Goal: Task Accomplishment & Management: Complete application form

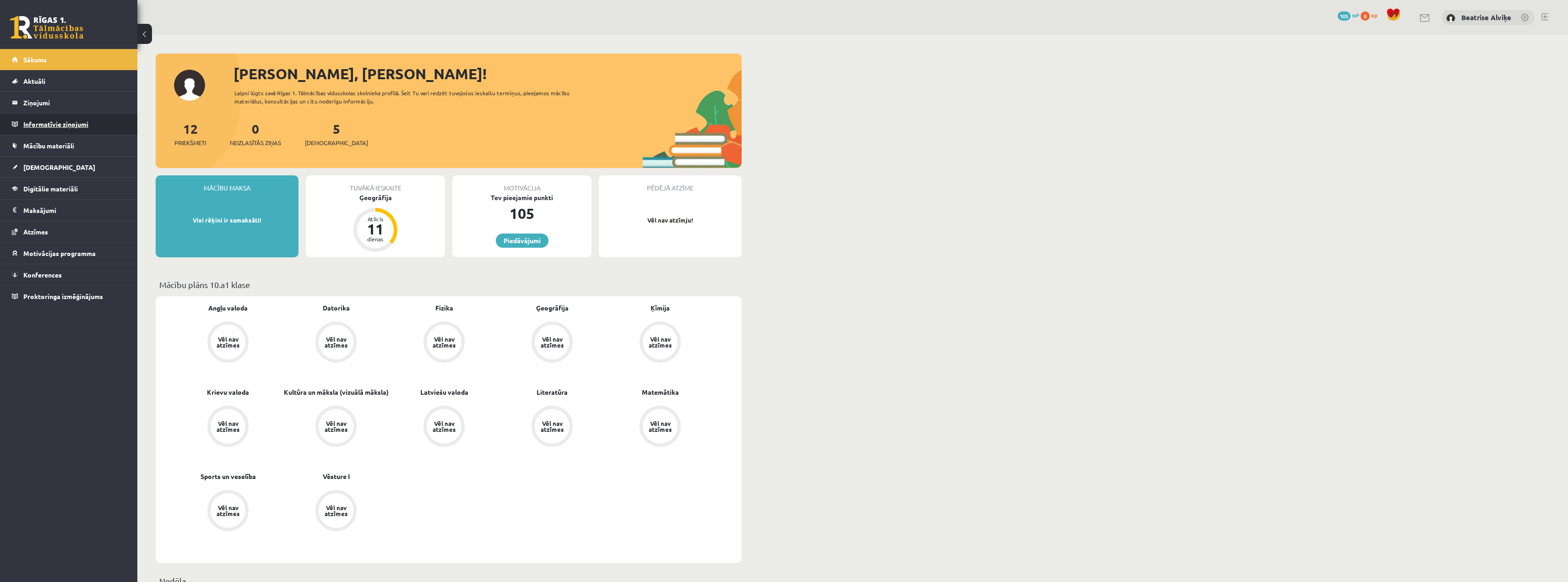
click at [38, 121] on legend "Informatīvie ziņojumi 0" at bounding box center [74, 124] width 102 height 21
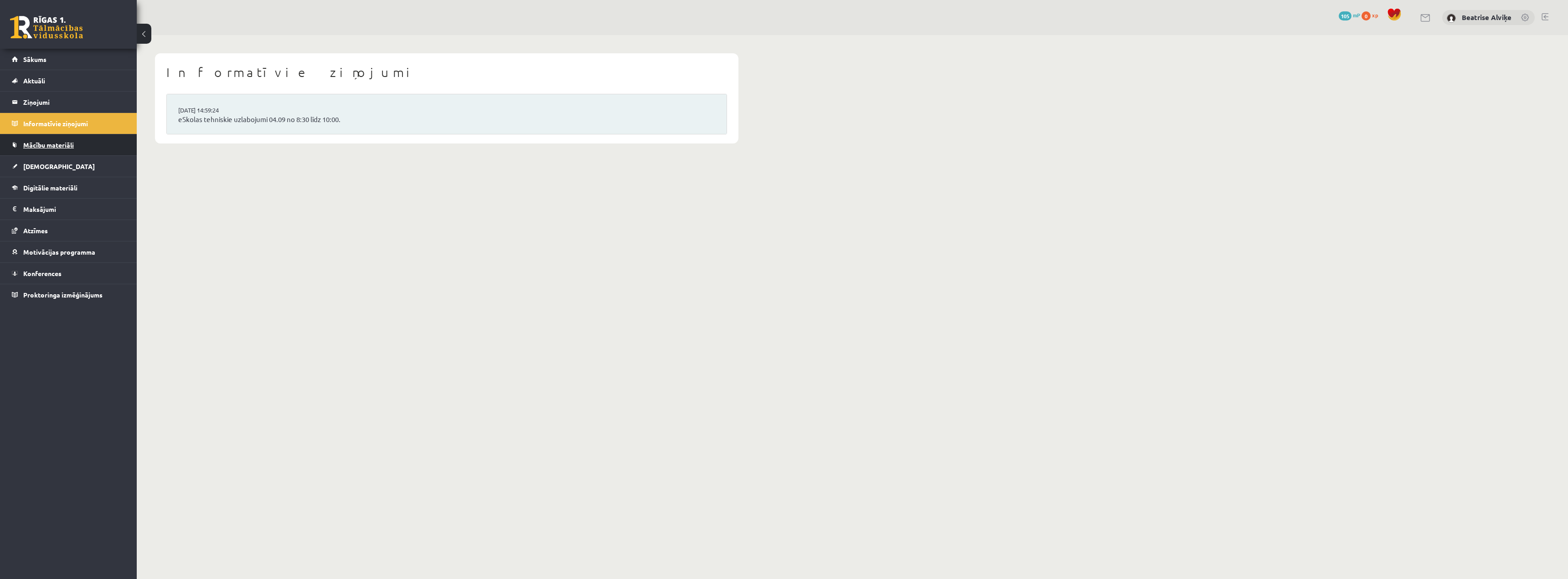
click at [48, 140] on link "Mācību materiāli" at bounding box center [68, 144] width 114 height 21
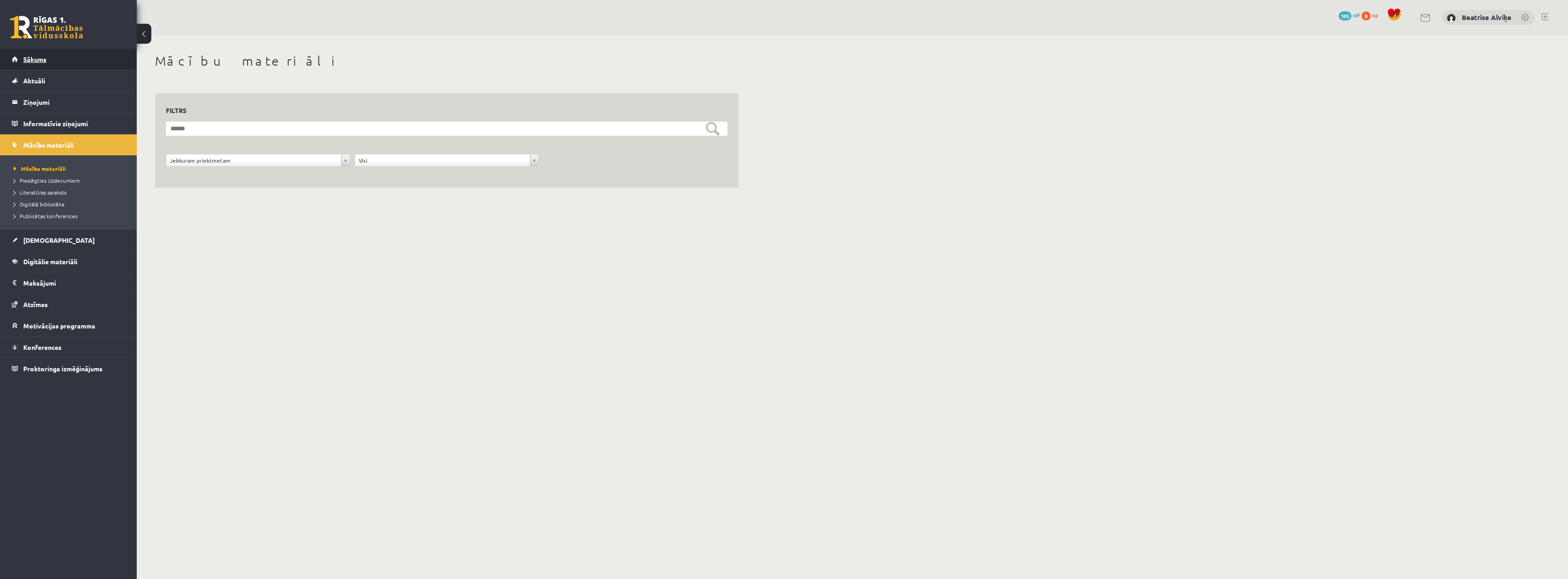
click at [40, 58] on span "Sākums" at bounding box center [35, 59] width 23 height 8
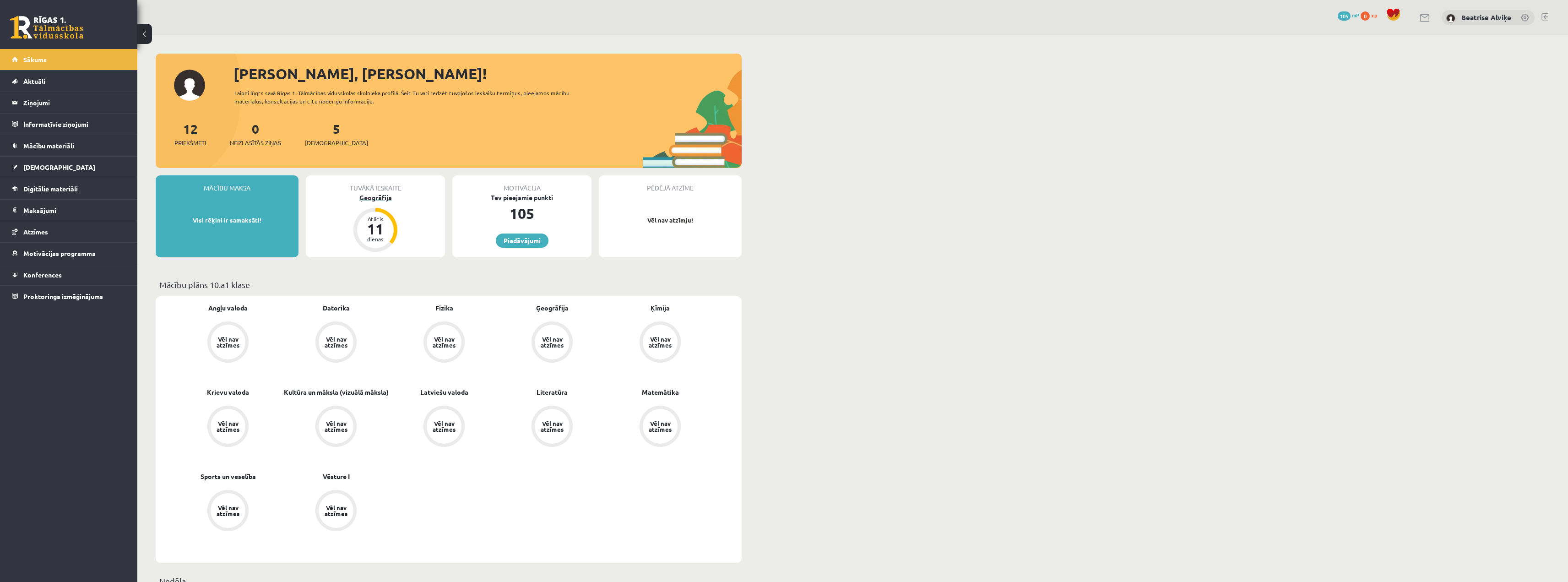
click at [365, 222] on div "11" at bounding box center [375, 229] width 27 height 15
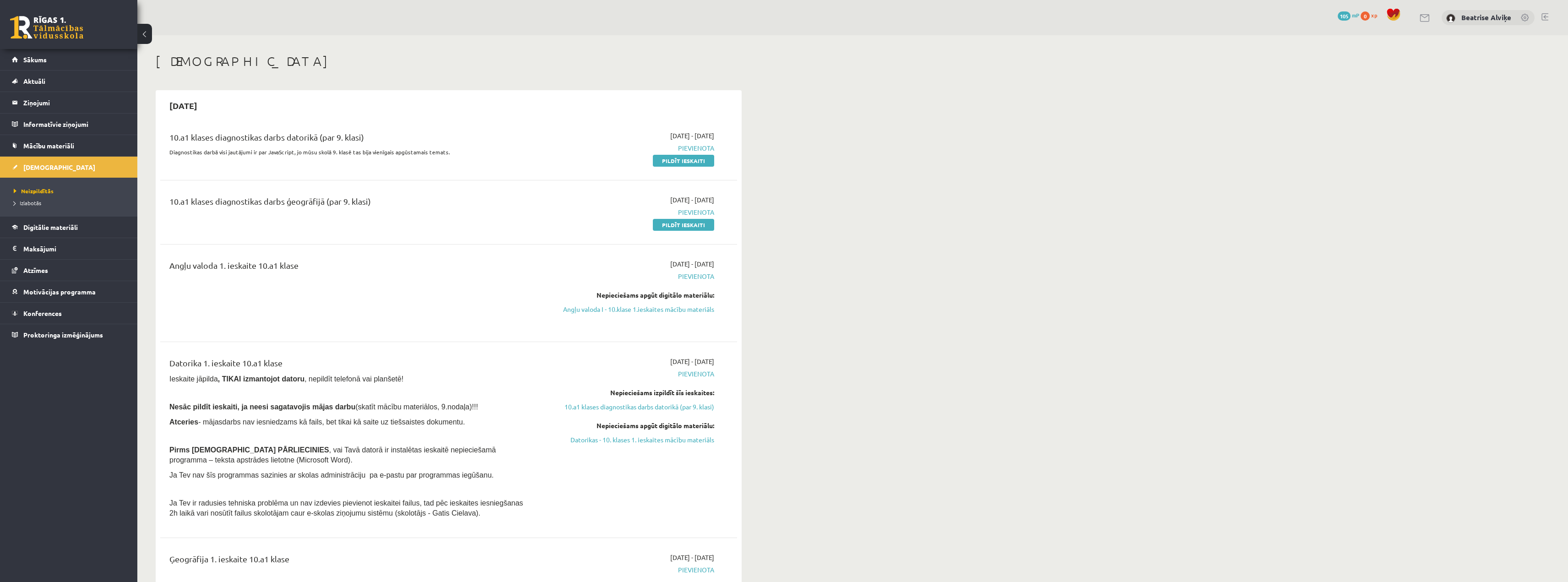
click at [686, 165] on link "Pildīt ieskaiti" at bounding box center [683, 161] width 61 height 12
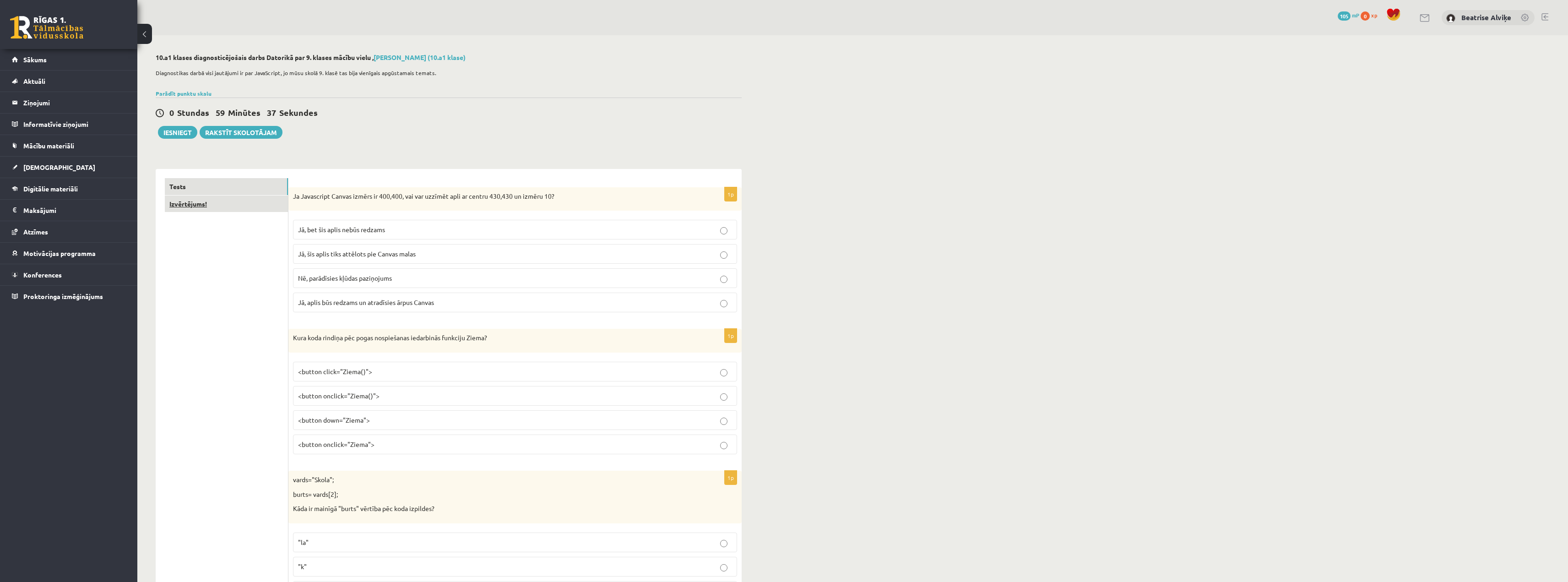
click at [238, 202] on link "Izvērtējums!" at bounding box center [226, 204] width 123 height 17
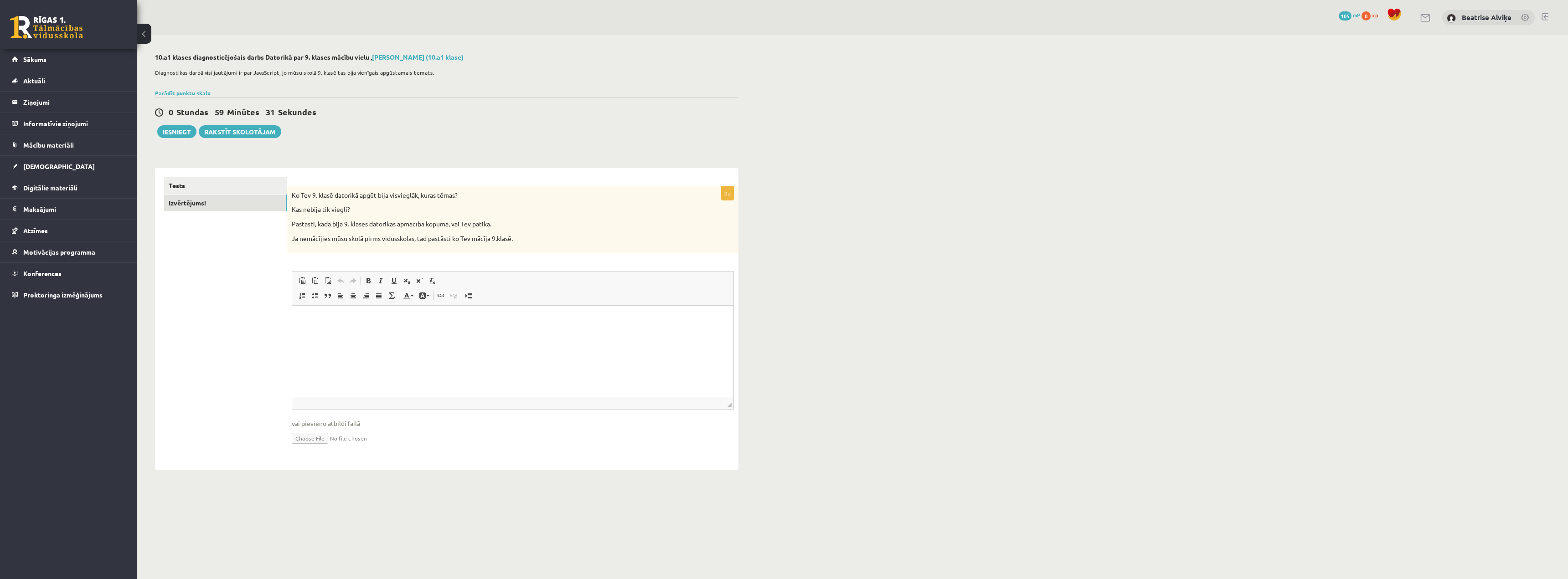
drag, startPoint x: 379, startPoint y: 195, endPoint x: 469, endPoint y: 195, distance: 90.0
click at [469, 195] on div "Ko Tev 9. klasē datorikā apgūt bija visvieglāk, kuras tēmas? Kas nebija tik vie…" at bounding box center [513, 219] width 452 height 67
click at [469, 195] on p "Ko Tev 9. klasē datorikā apgūt bija visvieglāk, kuras tēmas?" at bounding box center [490, 196] width 397 height 9
drag, startPoint x: 329, startPoint y: 205, endPoint x: 364, endPoint y: 207, distance: 35.1
click at [364, 207] on p "Kas nebija tik viegli?" at bounding box center [490, 210] width 397 height 9
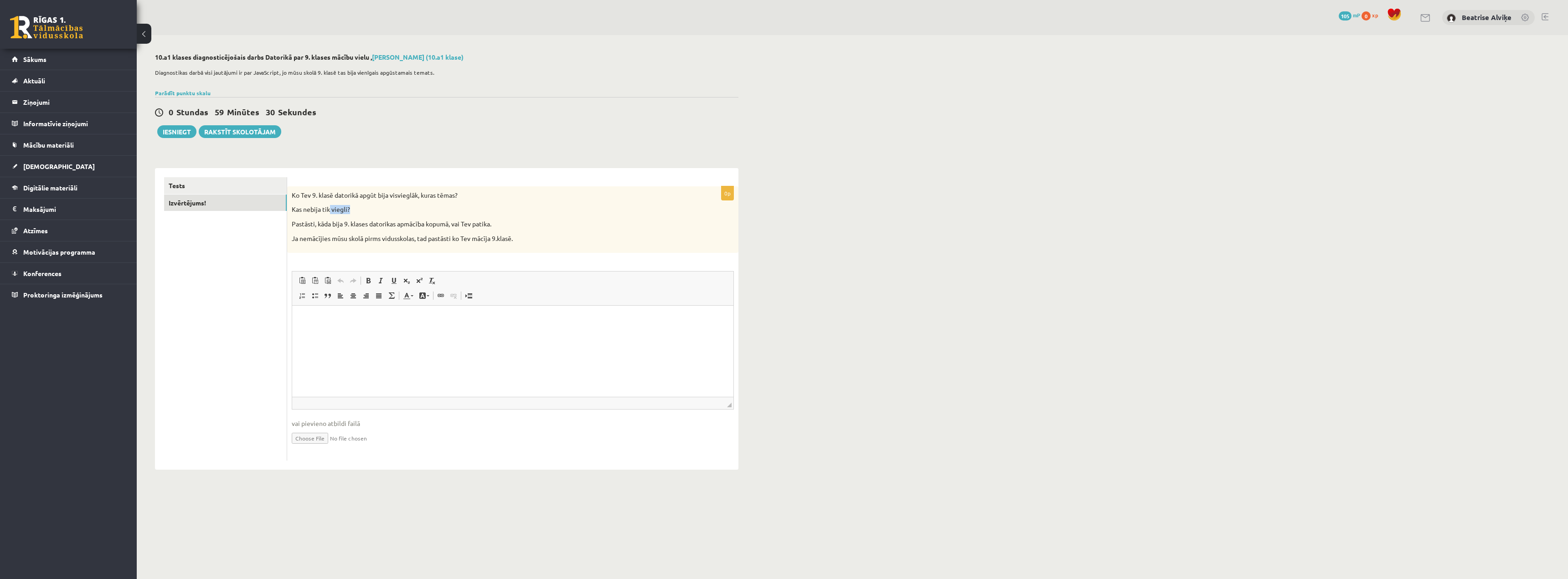
click at [332, 205] on p "Kas nebija tik viegli?" at bounding box center [490, 210] width 397 height 9
drag, startPoint x: 306, startPoint y: 216, endPoint x: 514, endPoint y: 218, distance: 208.0
click at [514, 218] on div "Ko Tev 9. klasē datorikā apgūt bija visvieglāk, kuras tēmas? Kas nebija tik vie…" at bounding box center [513, 219] width 452 height 67
drag, startPoint x: 351, startPoint y: 221, endPoint x: 506, endPoint y: 221, distance: 155.0
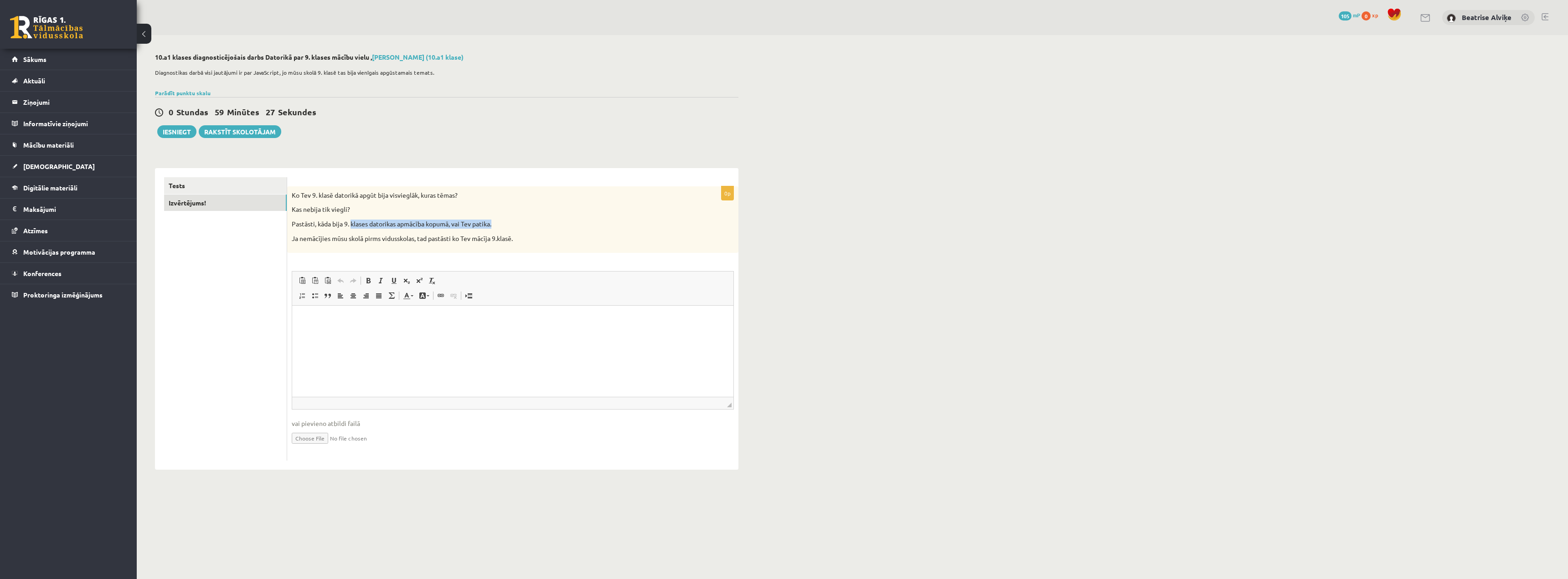
click at [506, 221] on p "Pastāsti, kāda bija 9. klases datorikas apmācība kopumā, vai Tev patika." at bounding box center [490, 224] width 397 height 9
click at [377, 229] on p "Pastāsti, kāda bija 9. klases datorikas apmācība kopumā, vai Tev patika." at bounding box center [490, 224] width 397 height 9
drag, startPoint x: 335, startPoint y: 233, endPoint x: 521, endPoint y: 240, distance: 186.1
click at [521, 240] on div "Ko Tev 9. klasē datorikā apgūt bija visvieglāk, kuras tēmas? Kas nebija tik vie…" at bounding box center [513, 219] width 452 height 67
click at [521, 240] on p "Ja nemācījies mūsu skolā pirms vidusskolas, tad pastāsti ko Tev mācīja 9.klasē." at bounding box center [490, 239] width 397 height 9
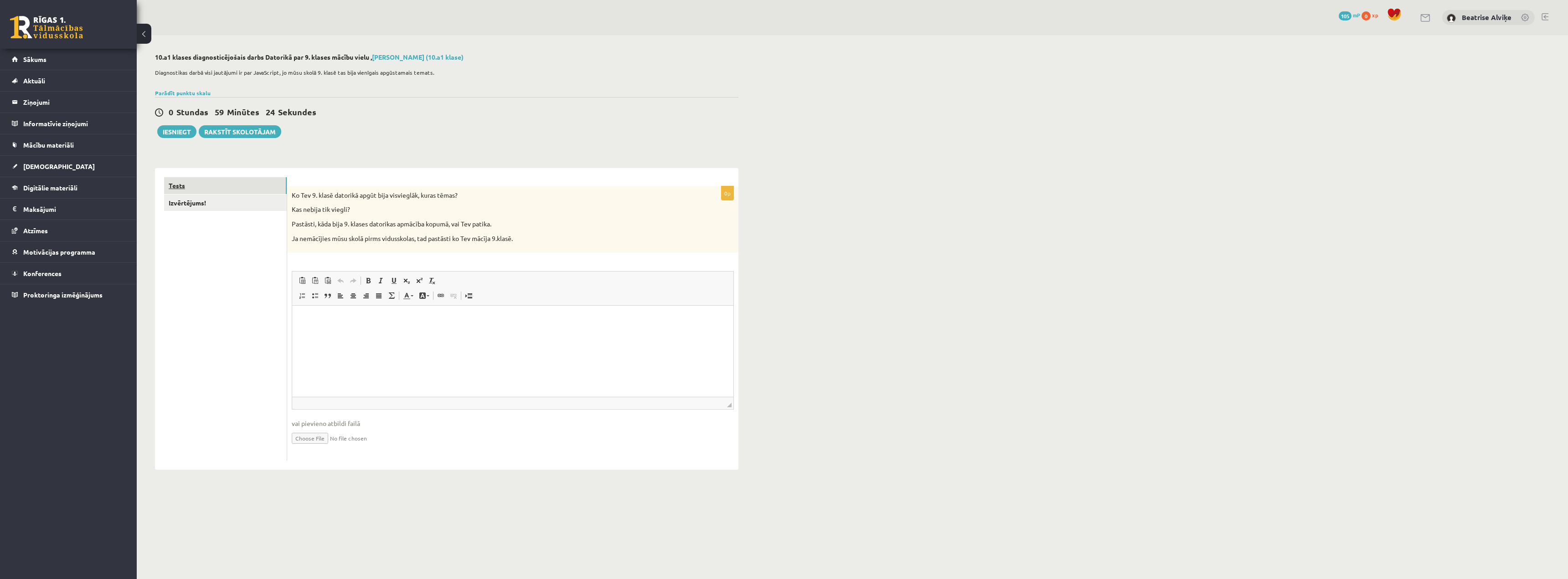
click at [192, 192] on link "Tests" at bounding box center [225, 185] width 122 height 17
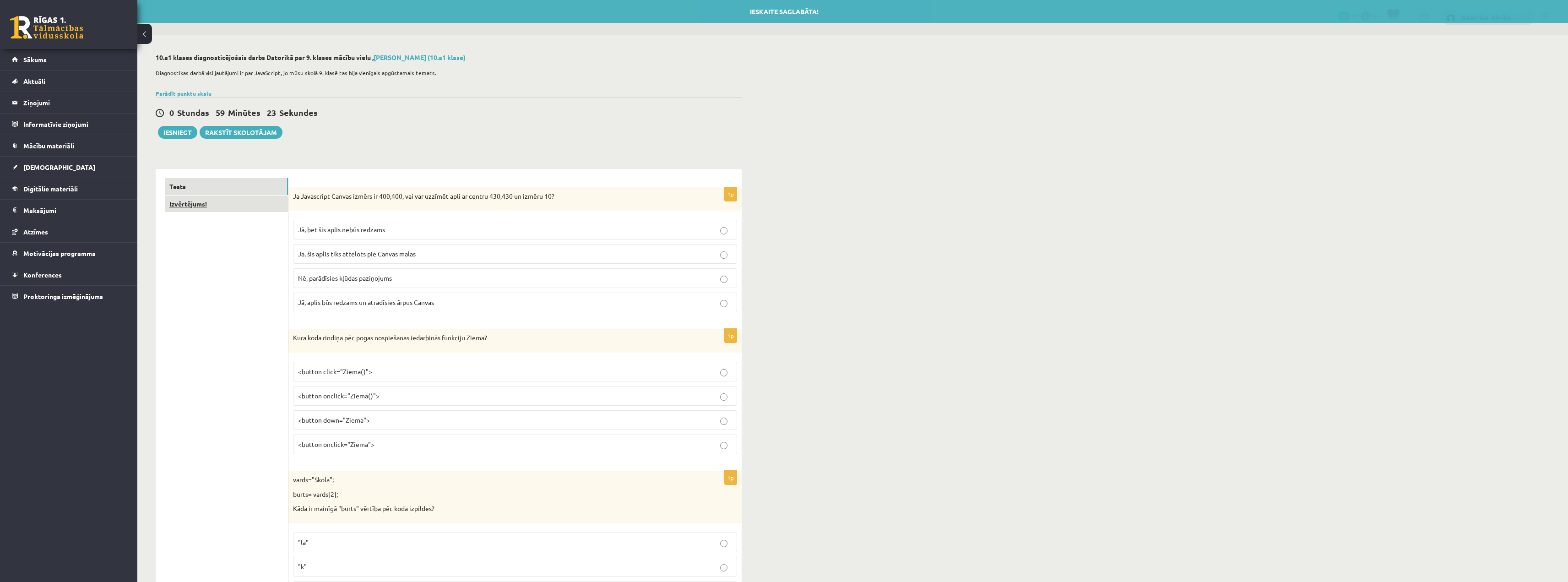
click at [203, 208] on link "Izvērtējums!" at bounding box center [226, 204] width 123 height 17
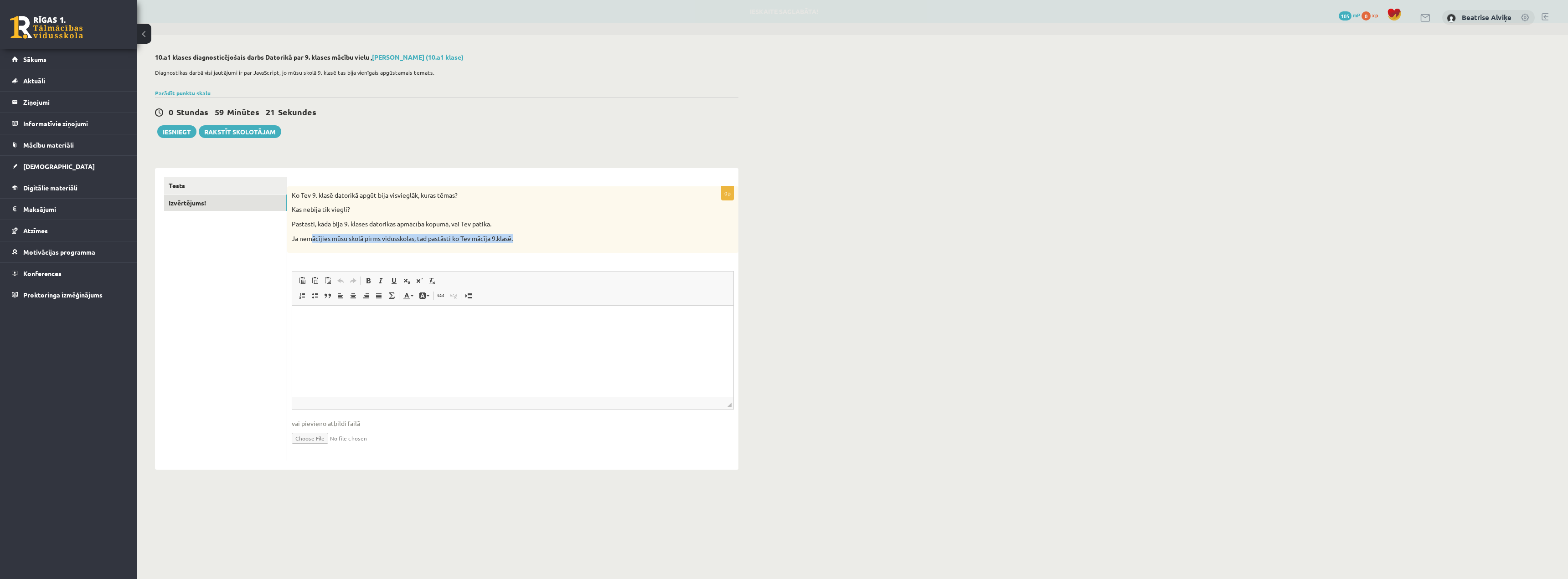
drag, startPoint x: 311, startPoint y: 233, endPoint x: 523, endPoint y: 243, distance: 212.2
click at [523, 243] on div "Ko Tev 9. klasē datorikā apgūt bija visvieglāk, kuras tēmas? Kas nebija tik vie…" at bounding box center [513, 219] width 452 height 67
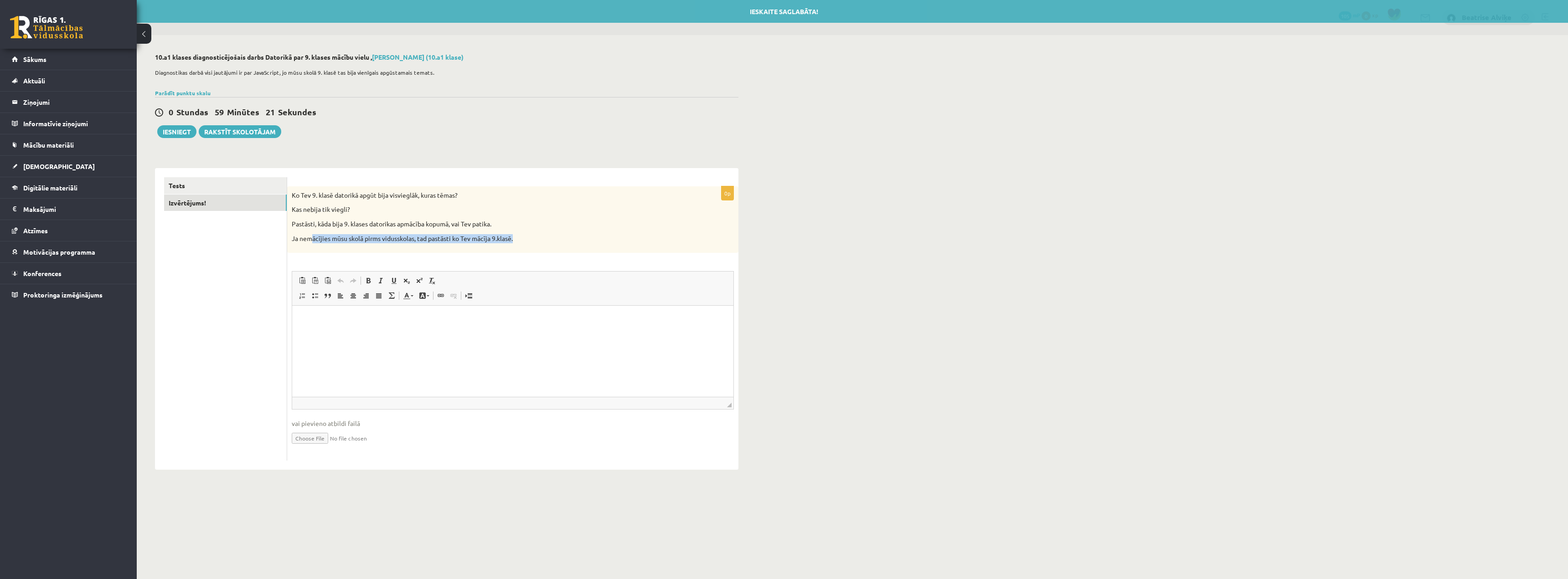
click at [523, 243] on p "Ja nemācījies mūsu skolā pirms vidusskolas, tad pastāsti ko Tev mācīja 9.klasē." at bounding box center [490, 239] width 397 height 9
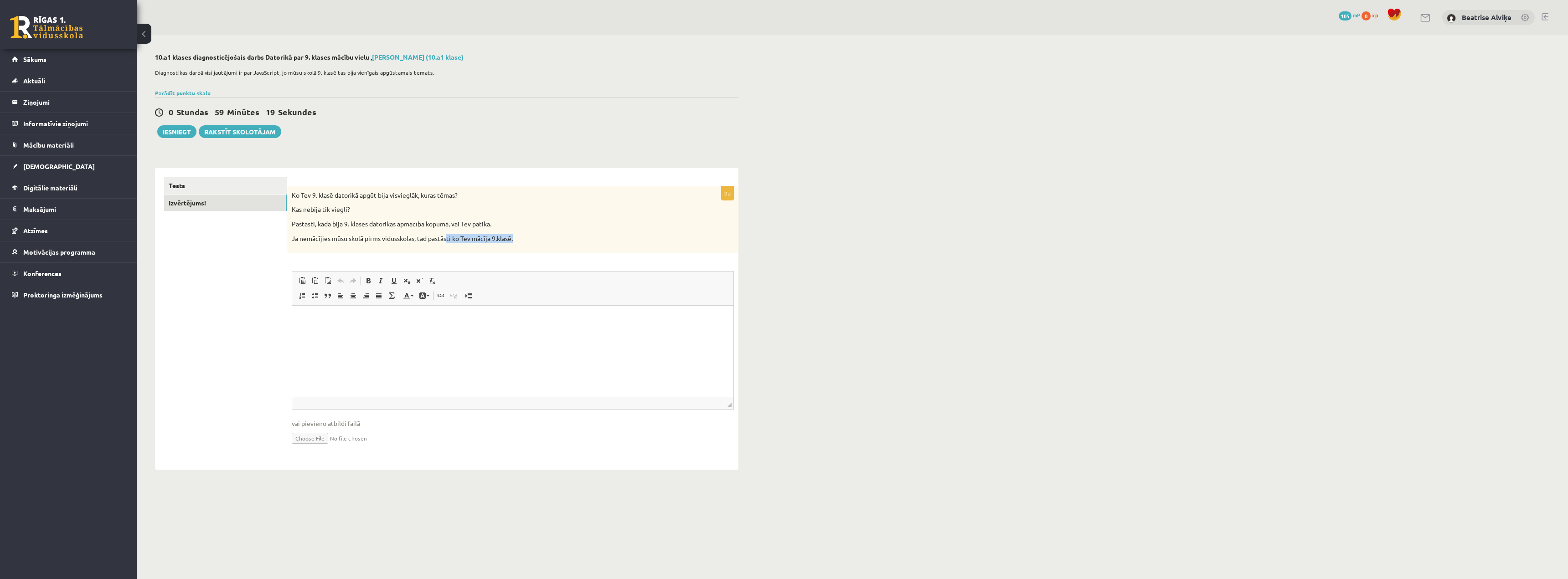
drag, startPoint x: 451, startPoint y: 236, endPoint x: 598, endPoint y: 240, distance: 147.1
click at [581, 240] on p "Ja nemācījies mūsu skolā pirms vidusskolas, tad pastāsti ko Tev mācīja 9.klasē." at bounding box center [490, 239] width 397 height 9
click at [598, 240] on p "Ja nemācījies mūsu skolā pirms vidusskolas, tad pastāsti ko Tev mācīja 9.klasē." at bounding box center [490, 239] width 397 height 9
click at [213, 188] on link "Tests" at bounding box center [225, 185] width 122 height 17
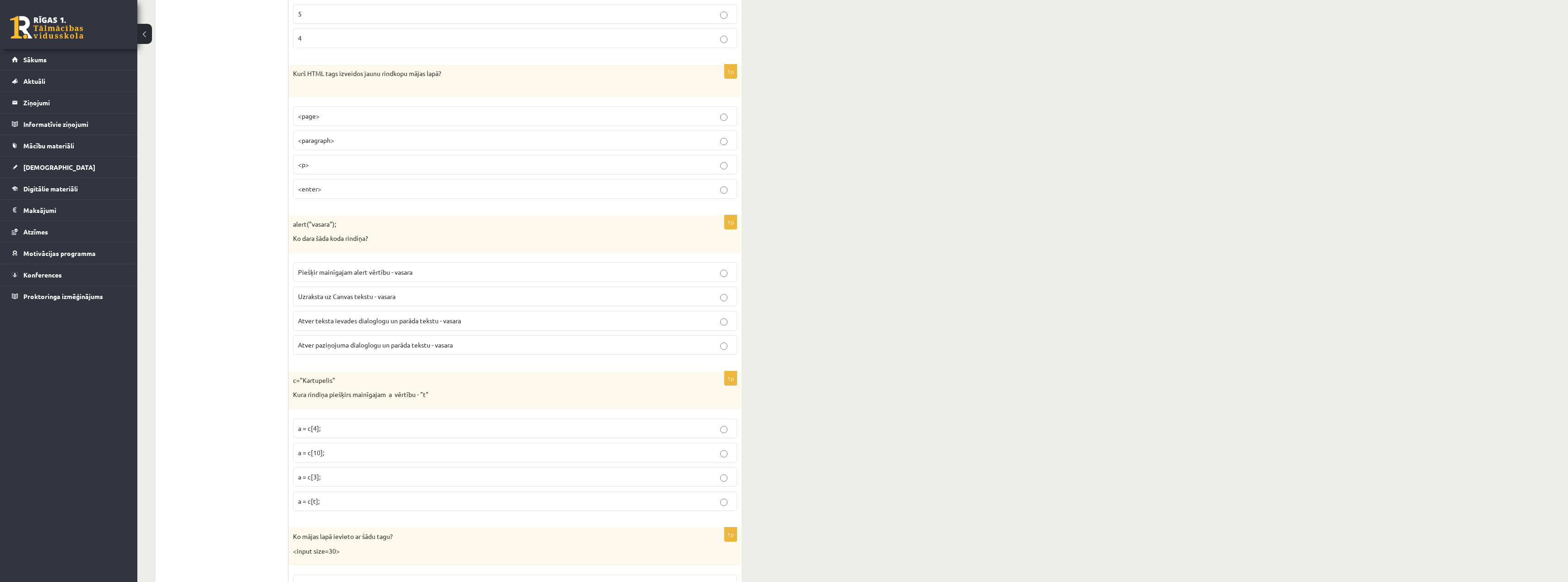
scroll to position [1053, 0]
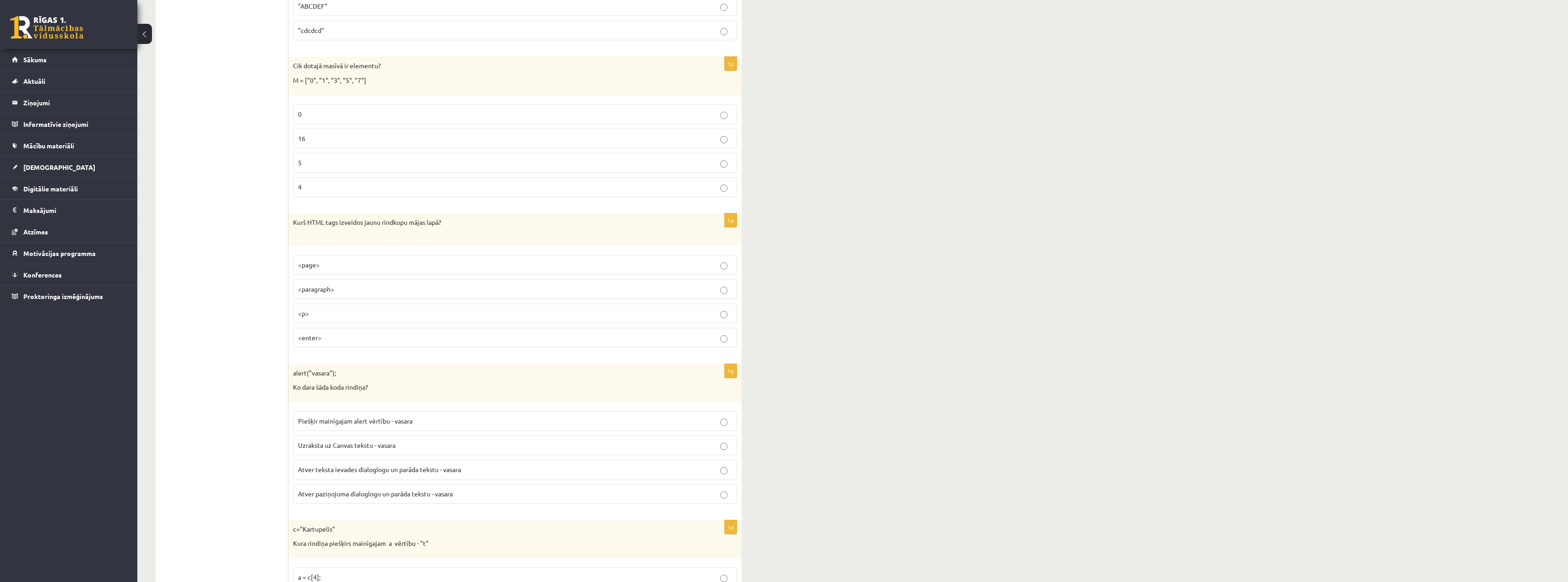
click at [321, 317] on p "<p>" at bounding box center [515, 313] width 434 height 10
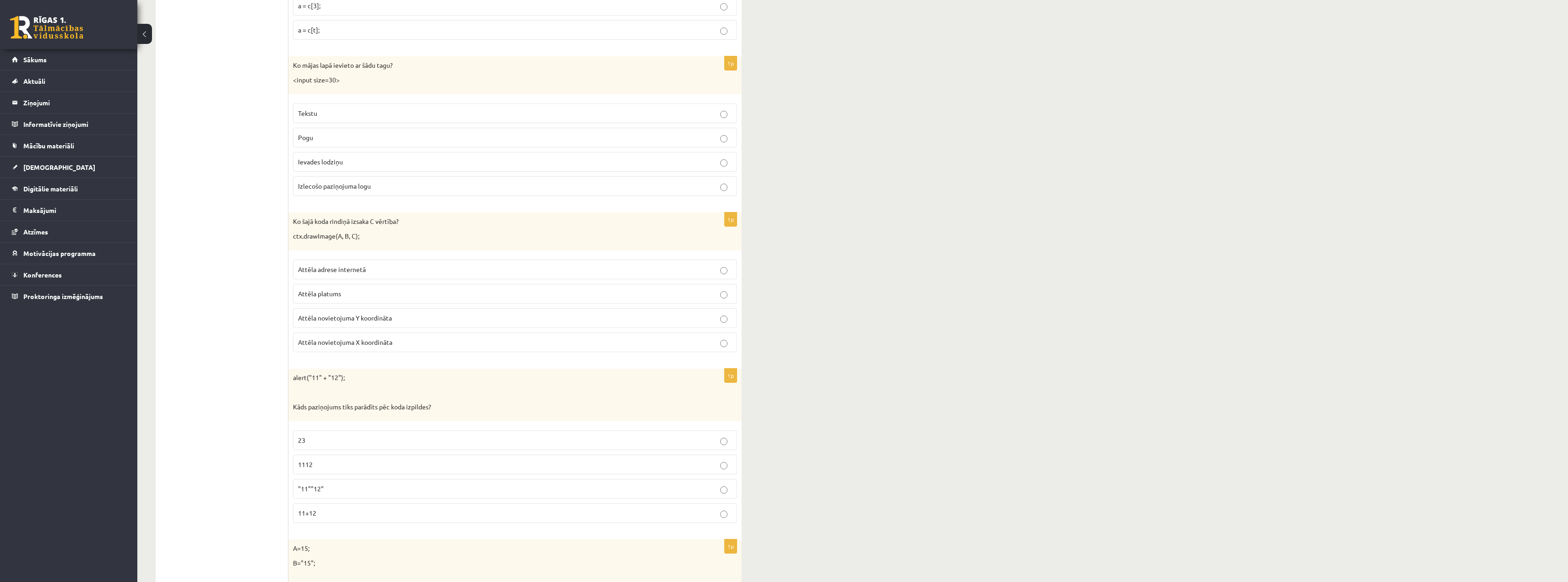
scroll to position [1695, 0]
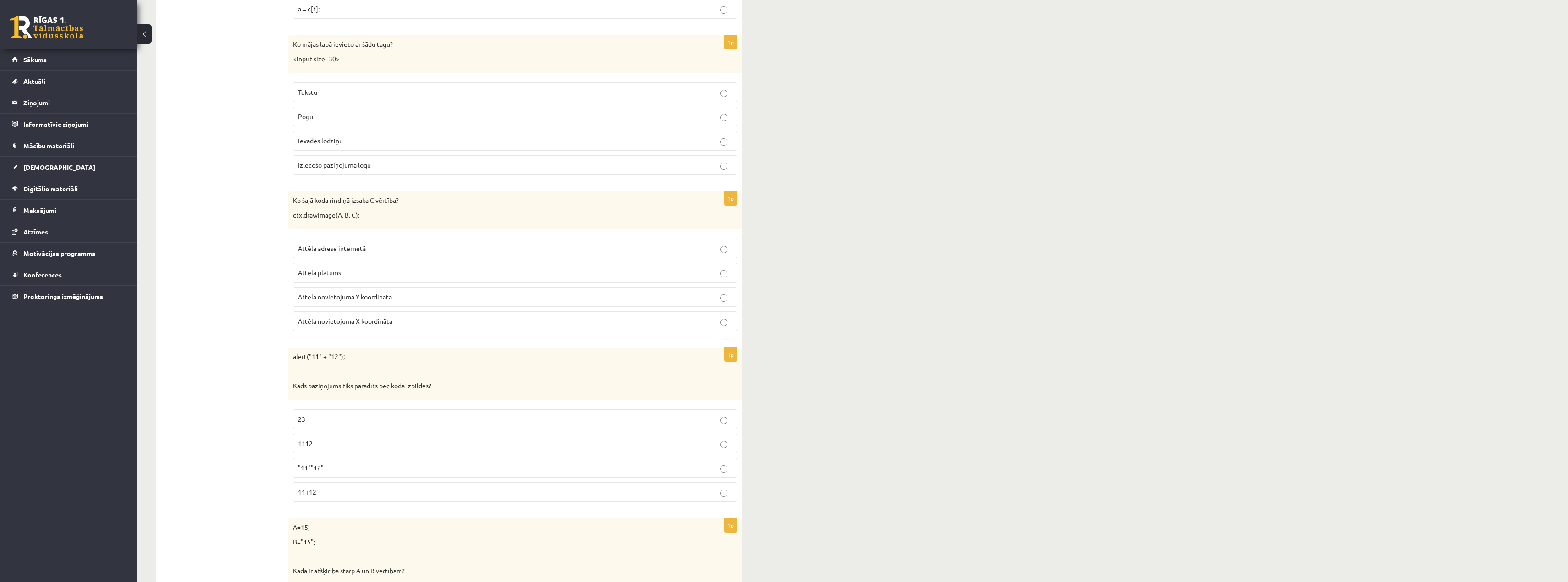
click at [310, 424] on p "23" at bounding box center [515, 419] width 434 height 10
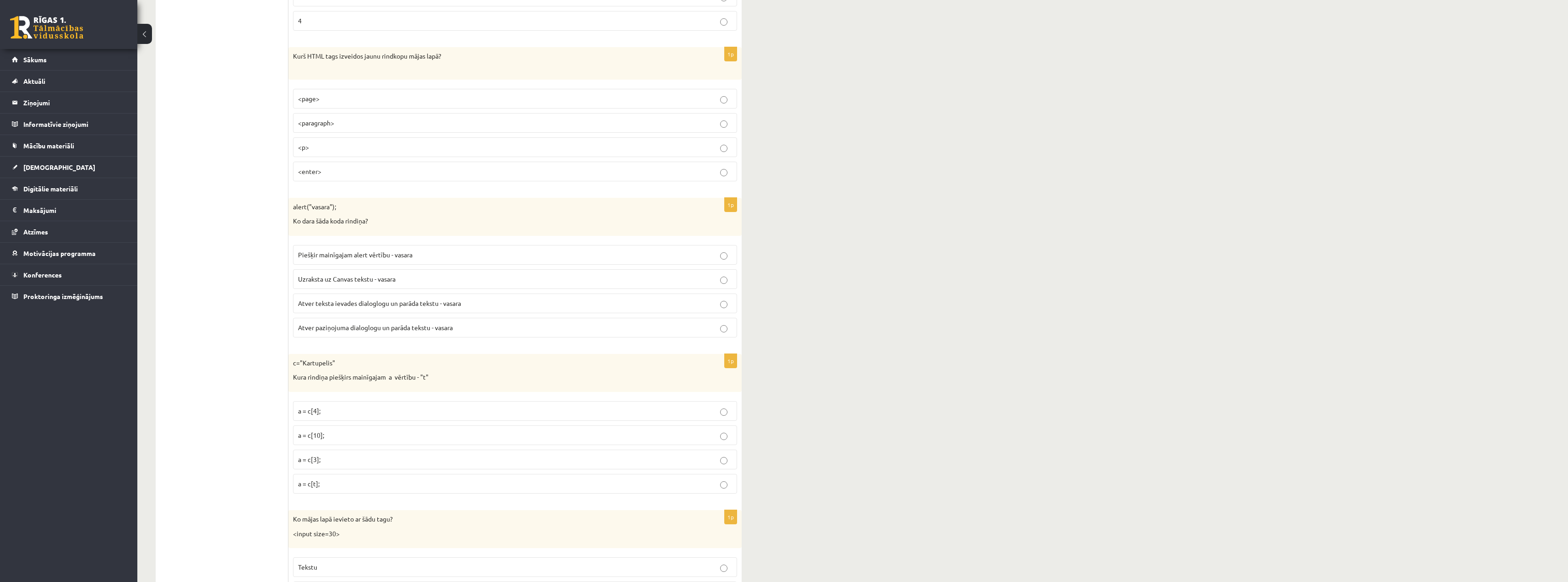
scroll to position [1053, 0]
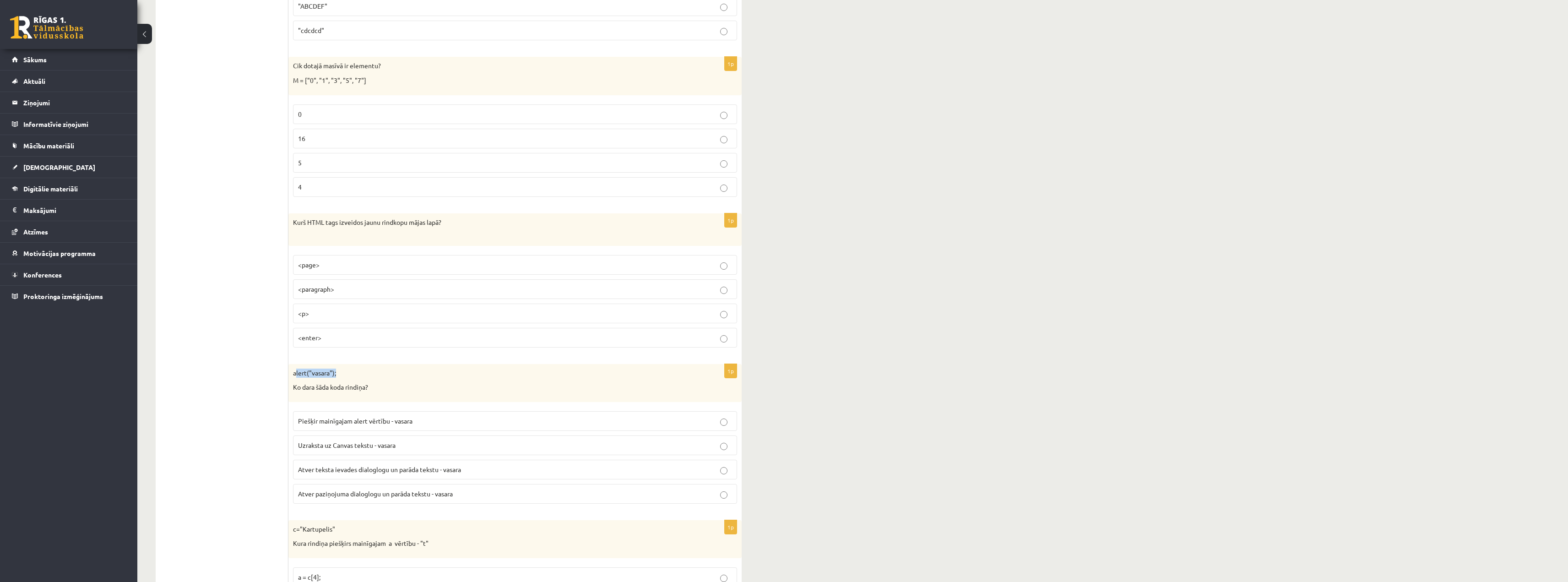
drag, startPoint x: 350, startPoint y: 365, endPoint x: 297, endPoint y: 370, distance: 53.2
click at [297, 370] on div "alert("vasara"); Ko dara šāda koda rindiņa?" at bounding box center [515, 383] width 453 height 38
click at [296, 370] on p "alert("vasara");" at bounding box center [492, 374] width 398 height 9
click at [336, 374] on p "alert("vasara");" at bounding box center [492, 374] width 398 height 9
drag, startPoint x: 342, startPoint y: 372, endPoint x: 291, endPoint y: 370, distance: 51.0
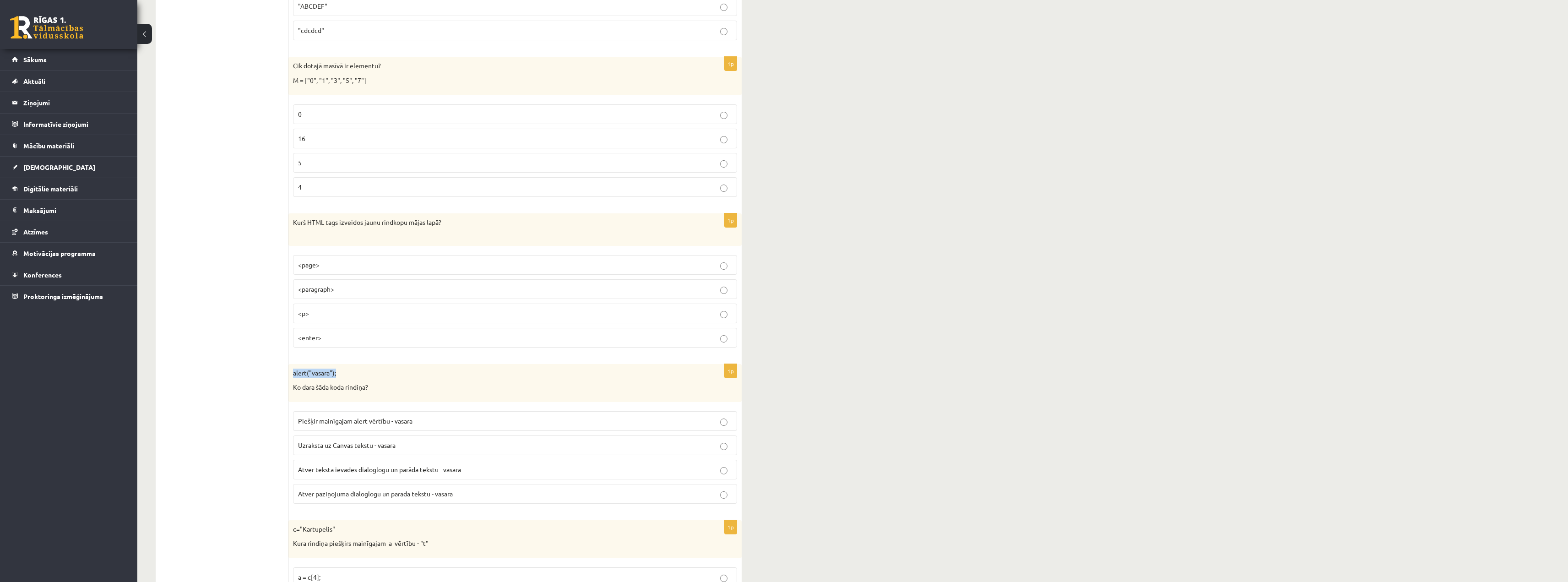
click at [291, 370] on div "alert("vasara"); Ko dara šāda koda rindiņa?" at bounding box center [515, 383] width 453 height 38
copy p "alert("vasara");"
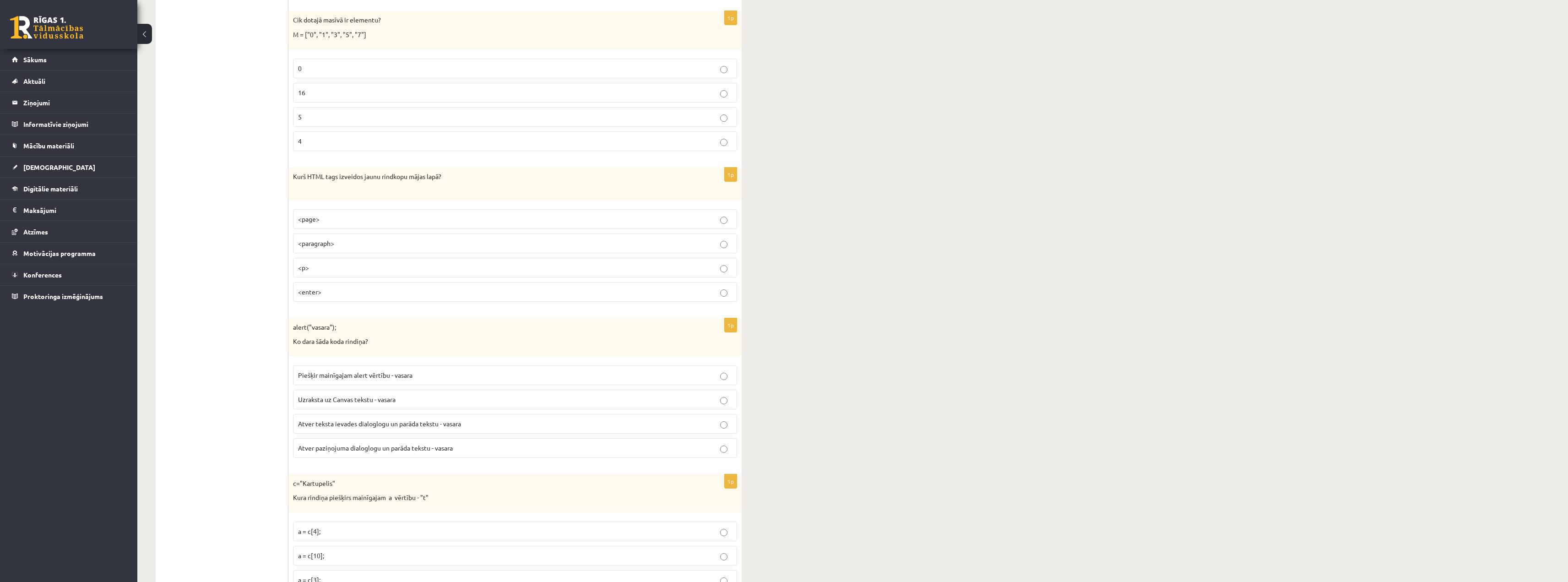
scroll to position [1146, 0]
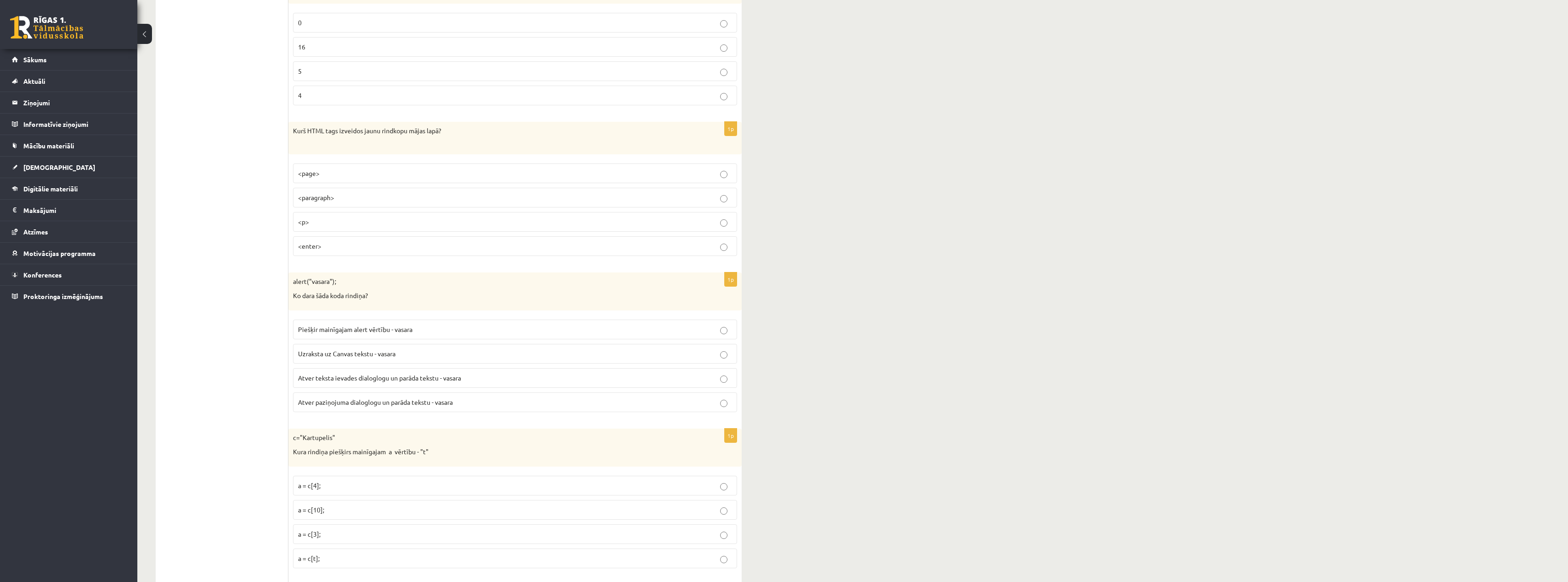
click at [480, 376] on p "Atver teksta ievades dialoglogu un parāda tekstu - vasara" at bounding box center [515, 378] width 434 height 10
click at [345, 402] on span "Atver paziņojuma dialoglogu un parāda tekstu - vasara" at bounding box center [375, 402] width 155 height 8
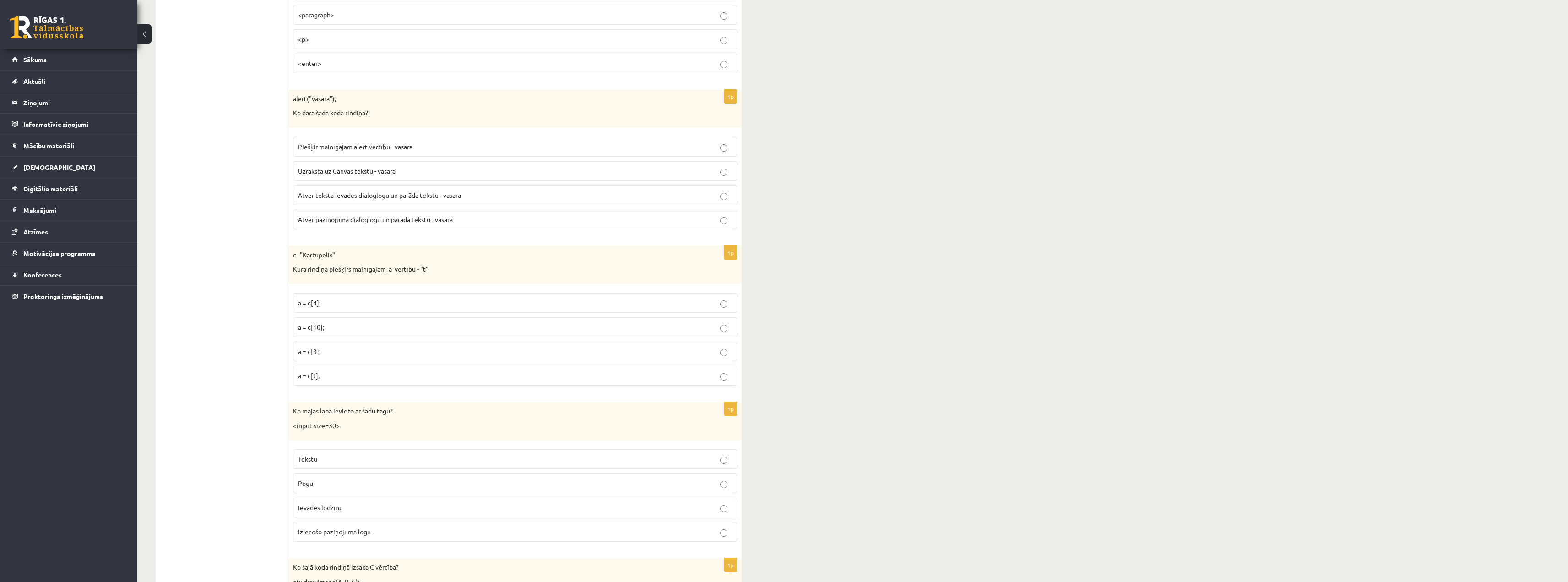
scroll to position [1328, 0]
drag, startPoint x: 364, startPoint y: 435, endPoint x: 293, endPoint y: 428, distance: 71.3
click at [293, 428] on div "Ko mājas lapā ievieto ar šādu tagu? <input size=30>" at bounding box center [515, 421] width 453 height 38
copy p "<input size=30>"
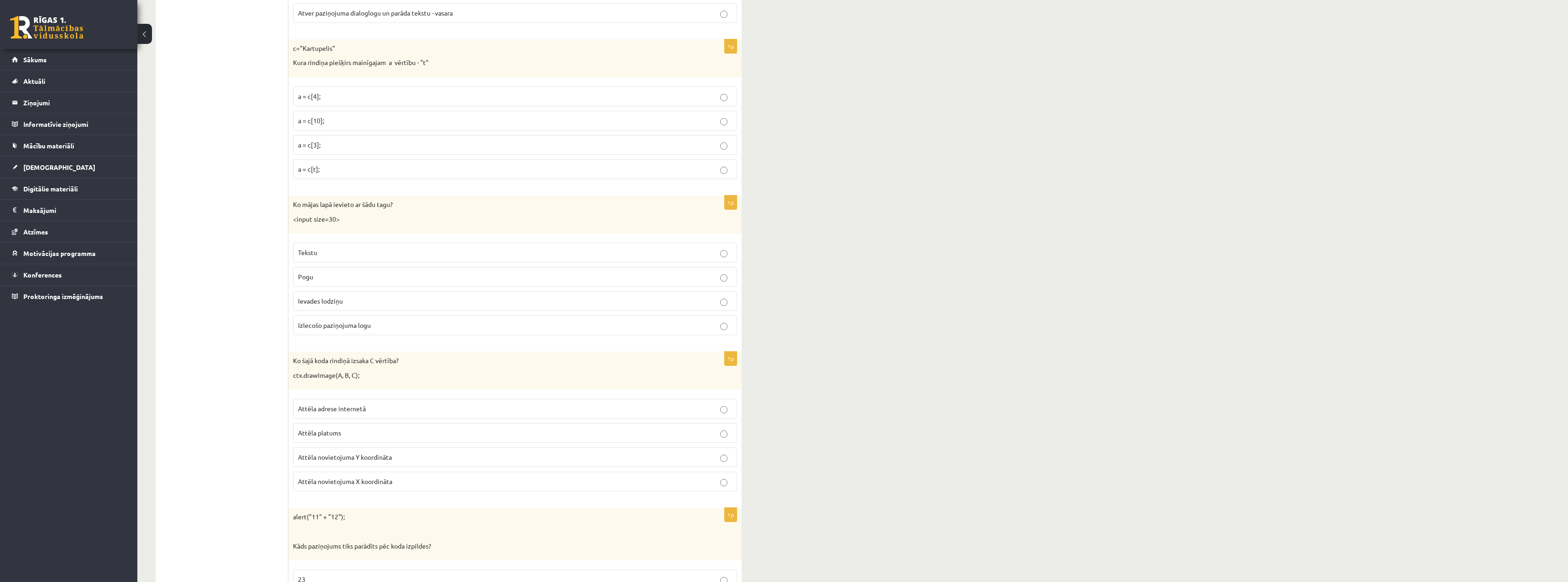
scroll to position [1557, 0]
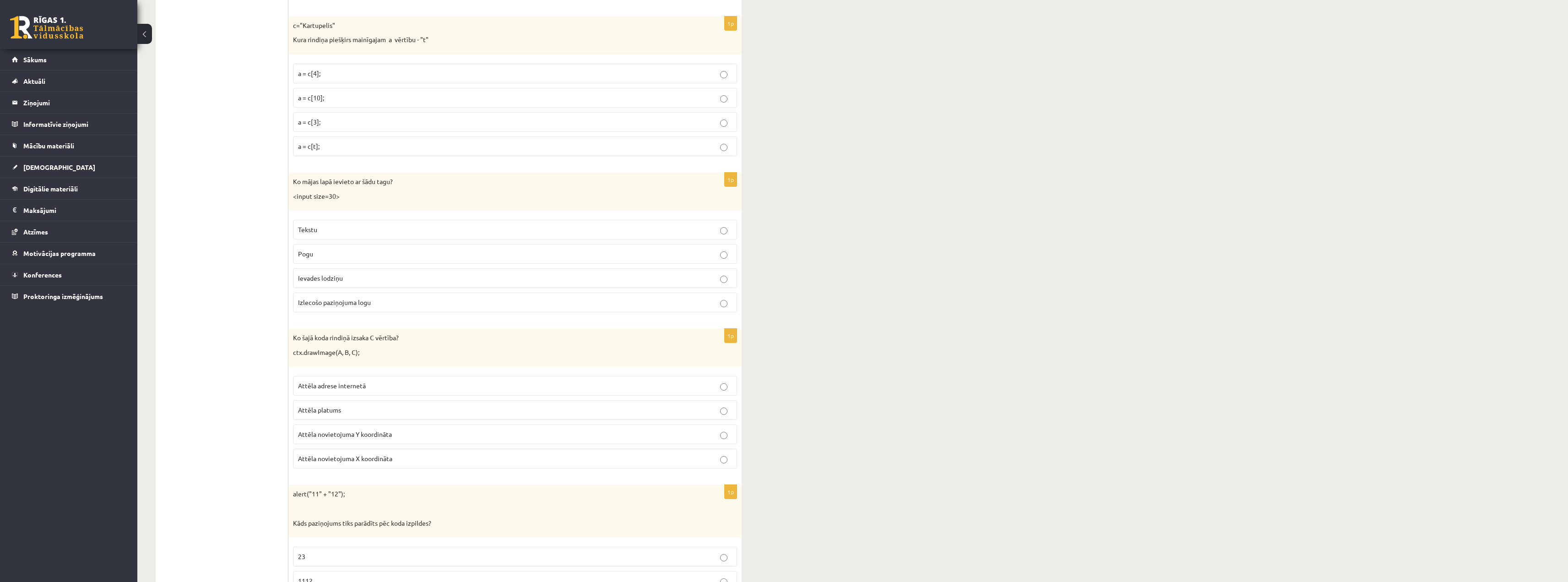
click at [323, 220] on label "Tekstu" at bounding box center [515, 229] width 444 height 20
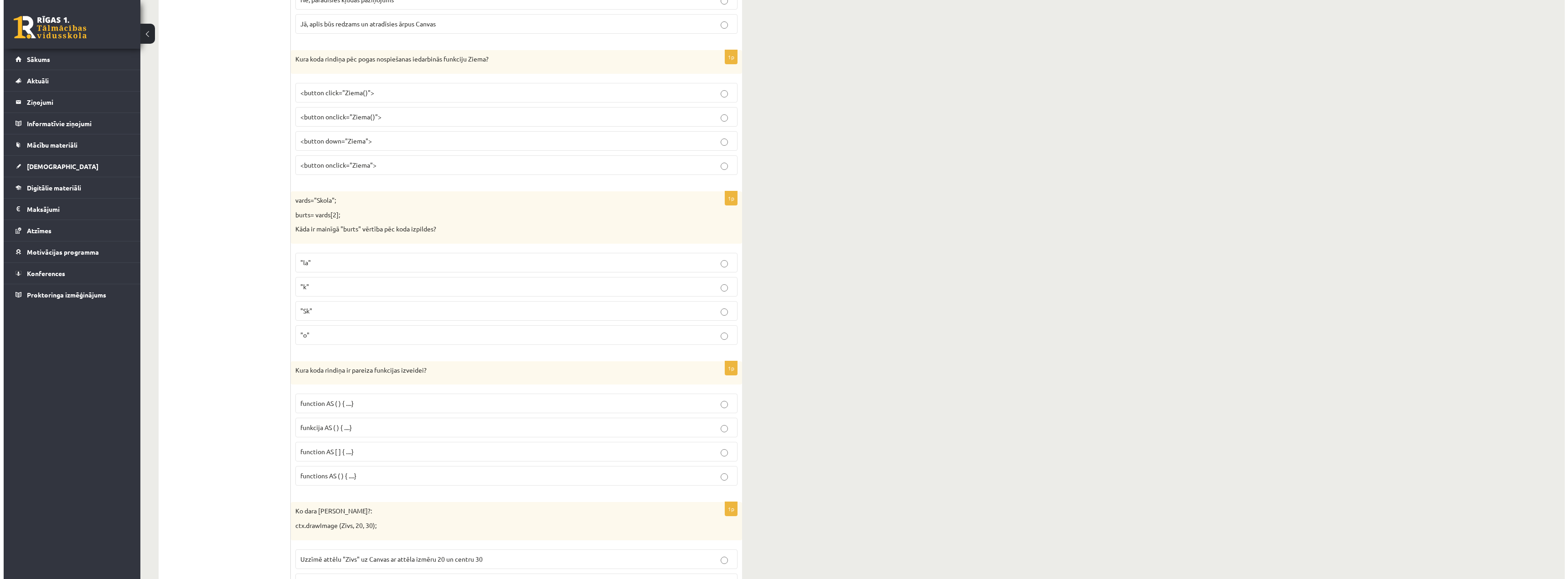
scroll to position [0, 0]
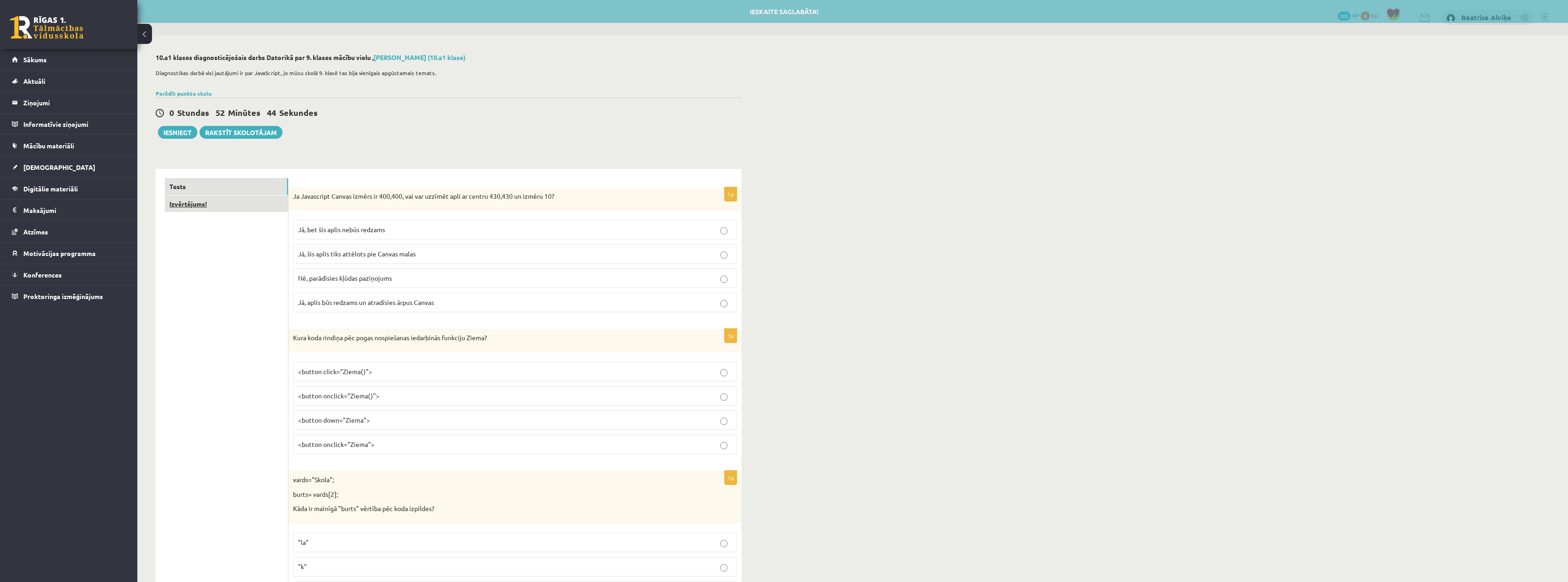
click at [223, 208] on link "Izvērtējums!" at bounding box center [226, 204] width 123 height 17
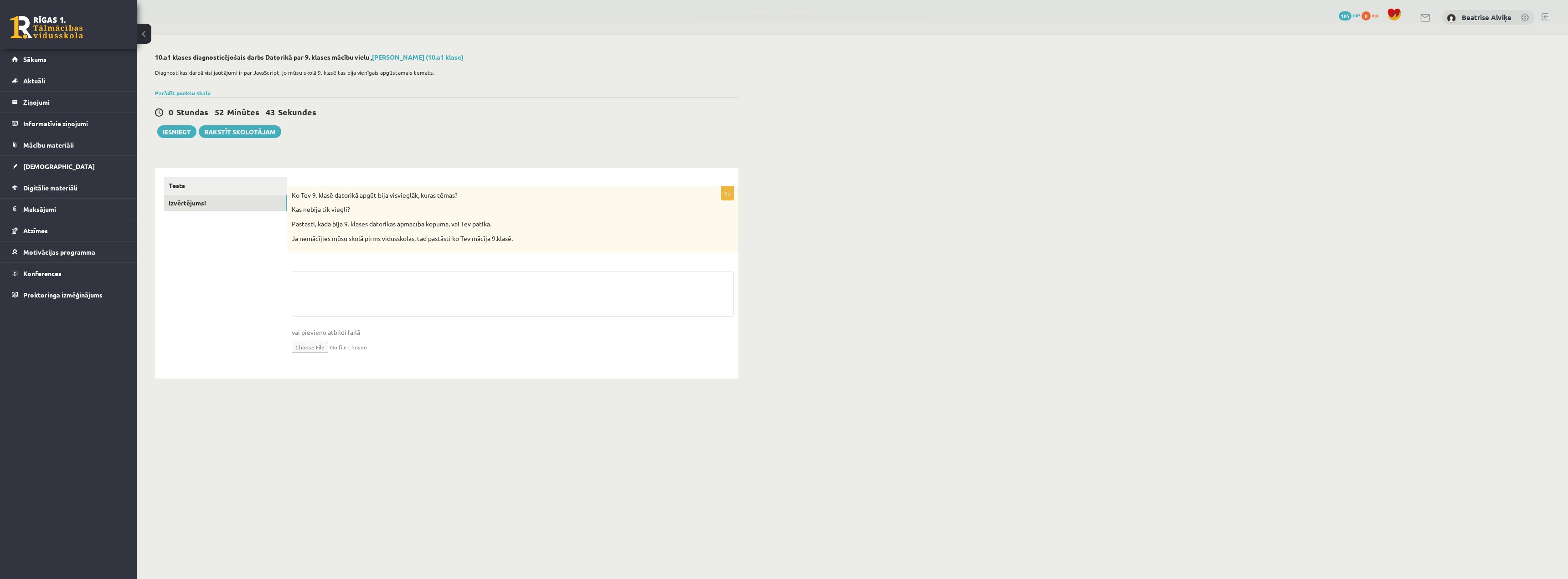
click at [402, 269] on div "0p Ko Tev 9. klasē datorikā apgūt bija visvieglāk, kuras tēmas? Kas nebija tik …" at bounding box center [513, 278] width 452 height 183
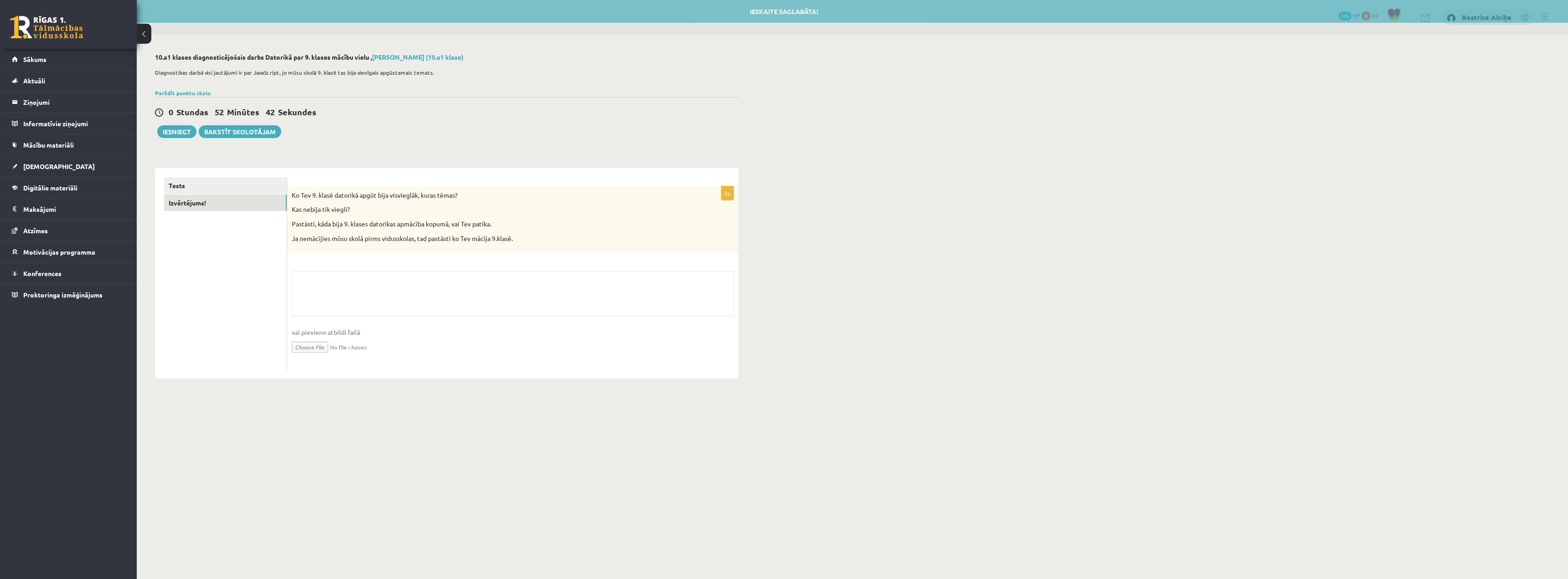
click at [402, 282] on fieldset "vai pievieno atbildi failā Iesniegtā atbilde" at bounding box center [512, 318] width 442 height 94
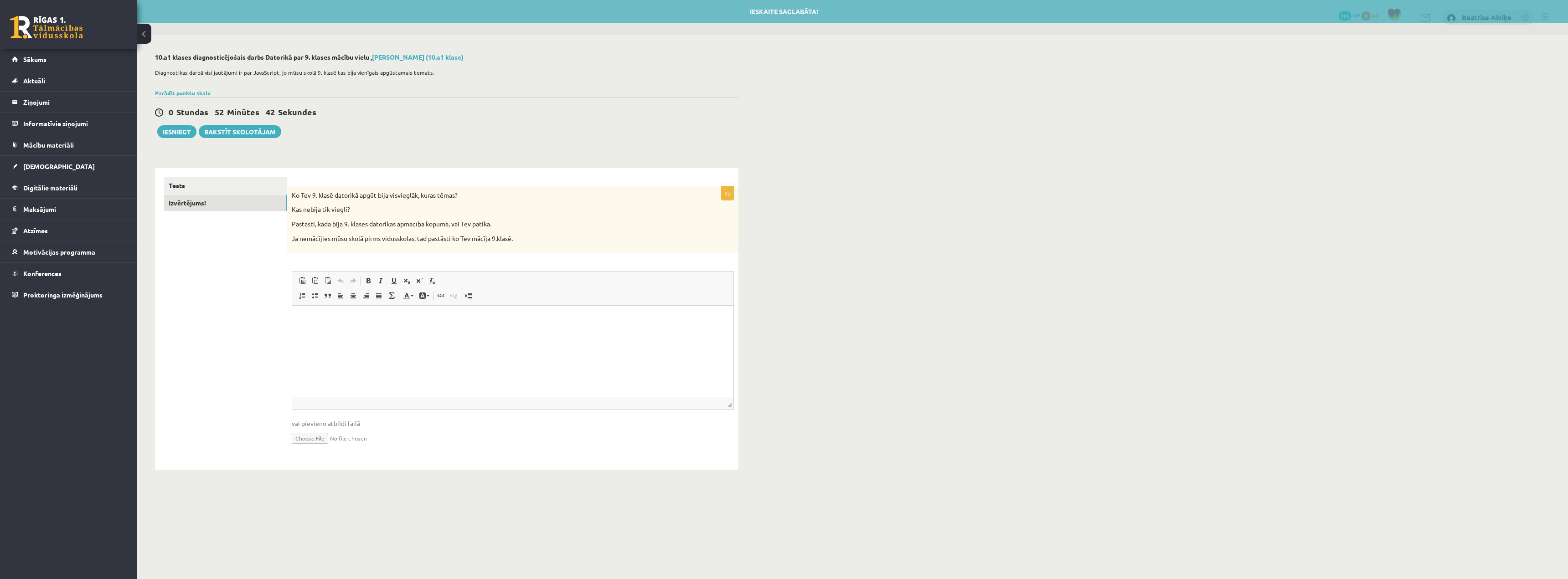
click at [450, 333] on html at bounding box center [513, 320] width 441 height 28
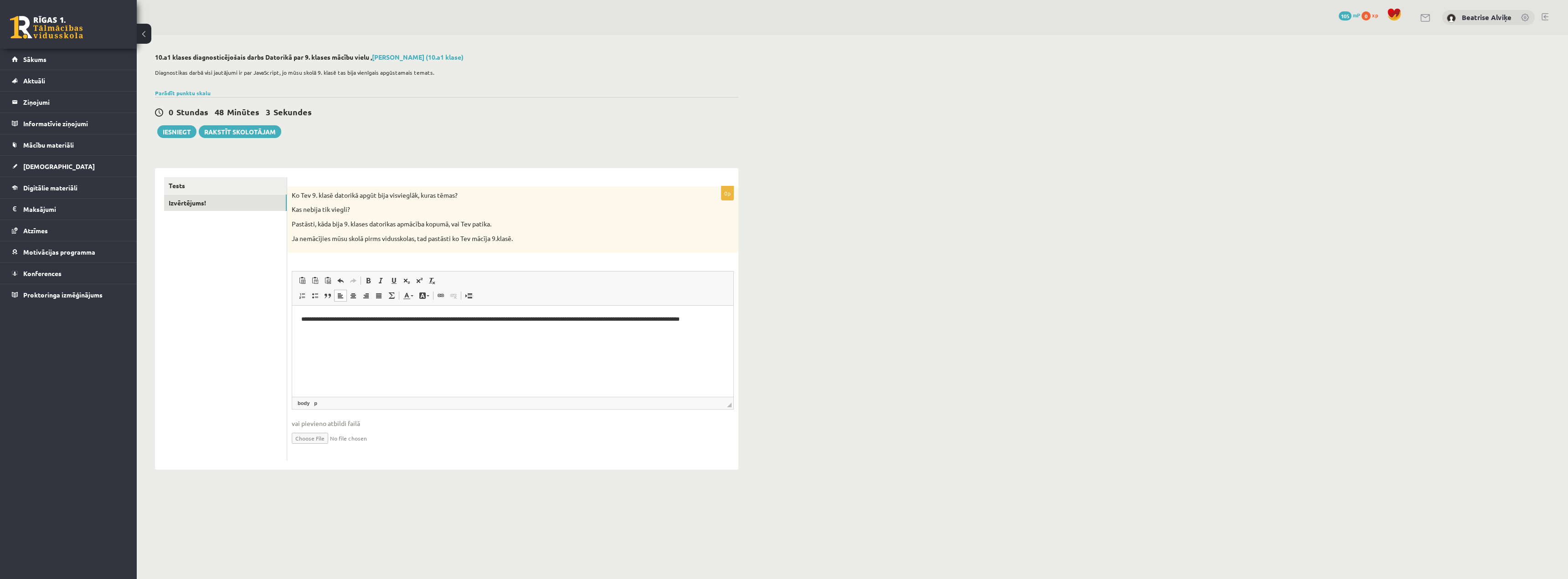
click at [548, 319] on p "**********" at bounding box center [512, 325] width 423 height 19
click at [550, 319] on p "**********" at bounding box center [512, 325] width 423 height 19
click at [569, 339] on html "**********" at bounding box center [513, 324] width 441 height 37
click at [162, 136] on button "Iesniegt" at bounding box center [177, 131] width 39 height 12
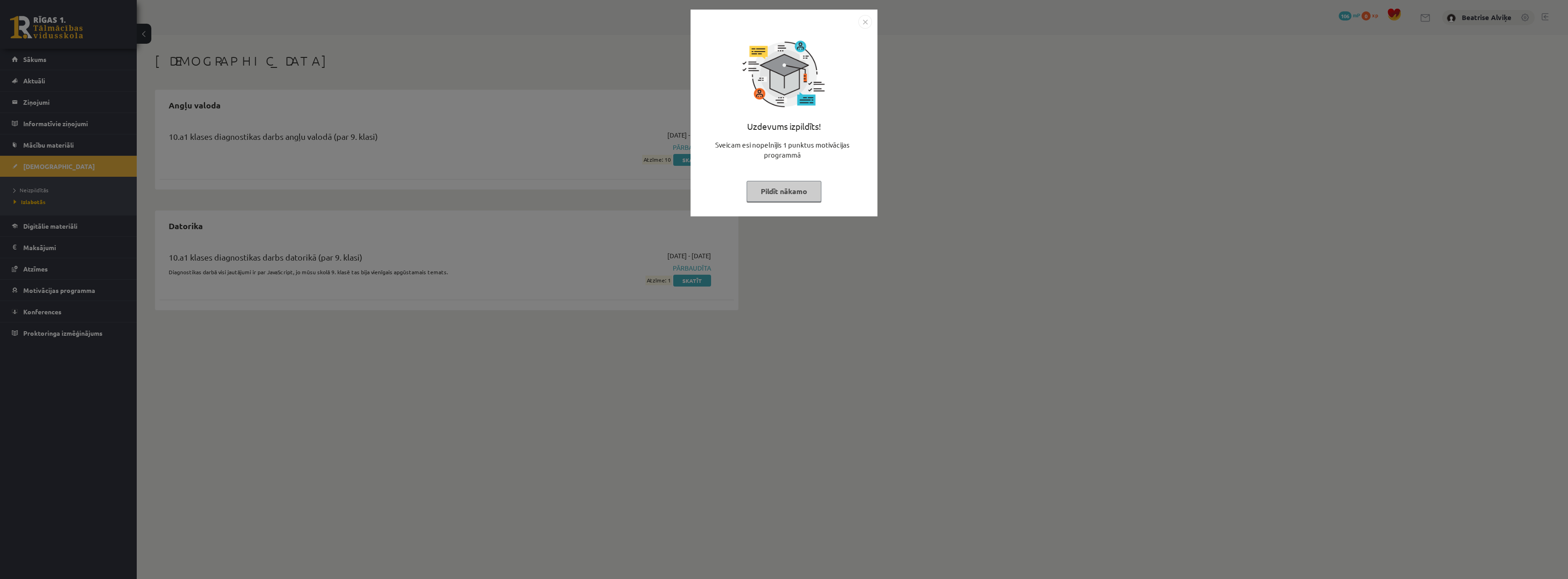
click at [867, 18] on img "Close" at bounding box center [865, 22] width 14 height 14
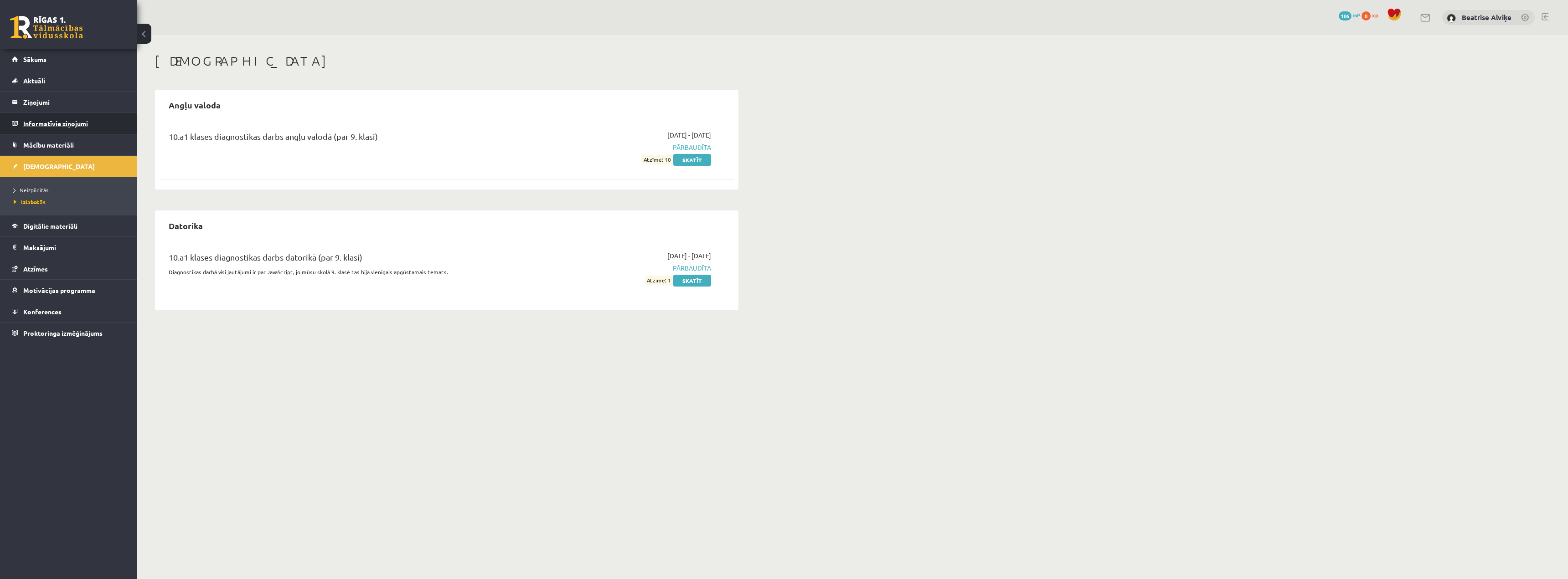
click at [87, 133] on legend "Informatīvie ziņojumi 0" at bounding box center [74, 123] width 102 height 21
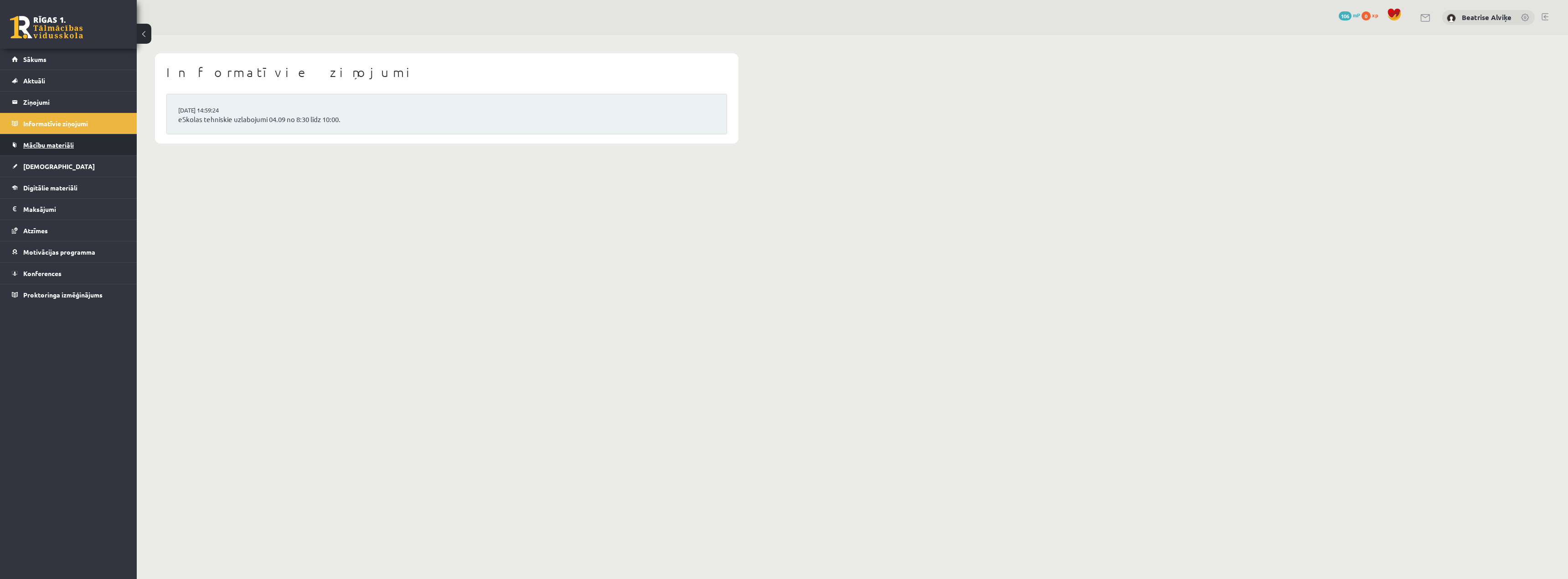
click at [78, 144] on link "Mācību materiāli" at bounding box center [68, 144] width 114 height 21
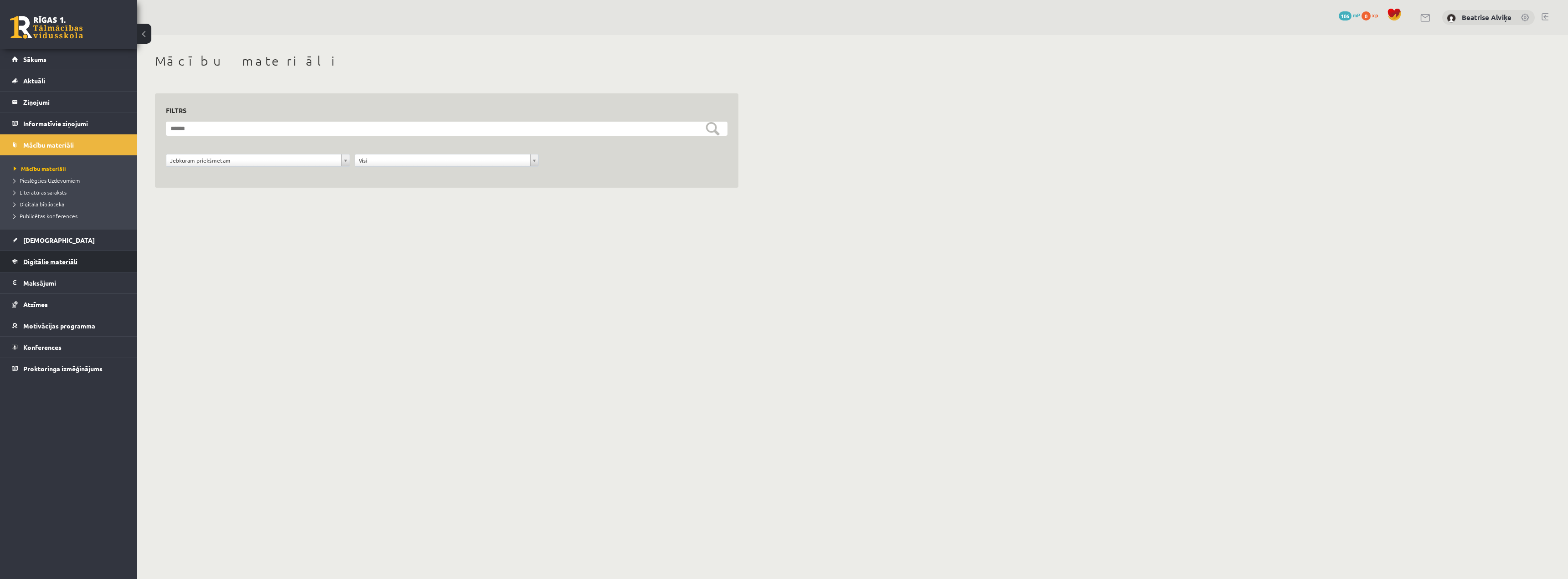
click at [59, 263] on span "Digitālie materiāli" at bounding box center [51, 261] width 54 height 8
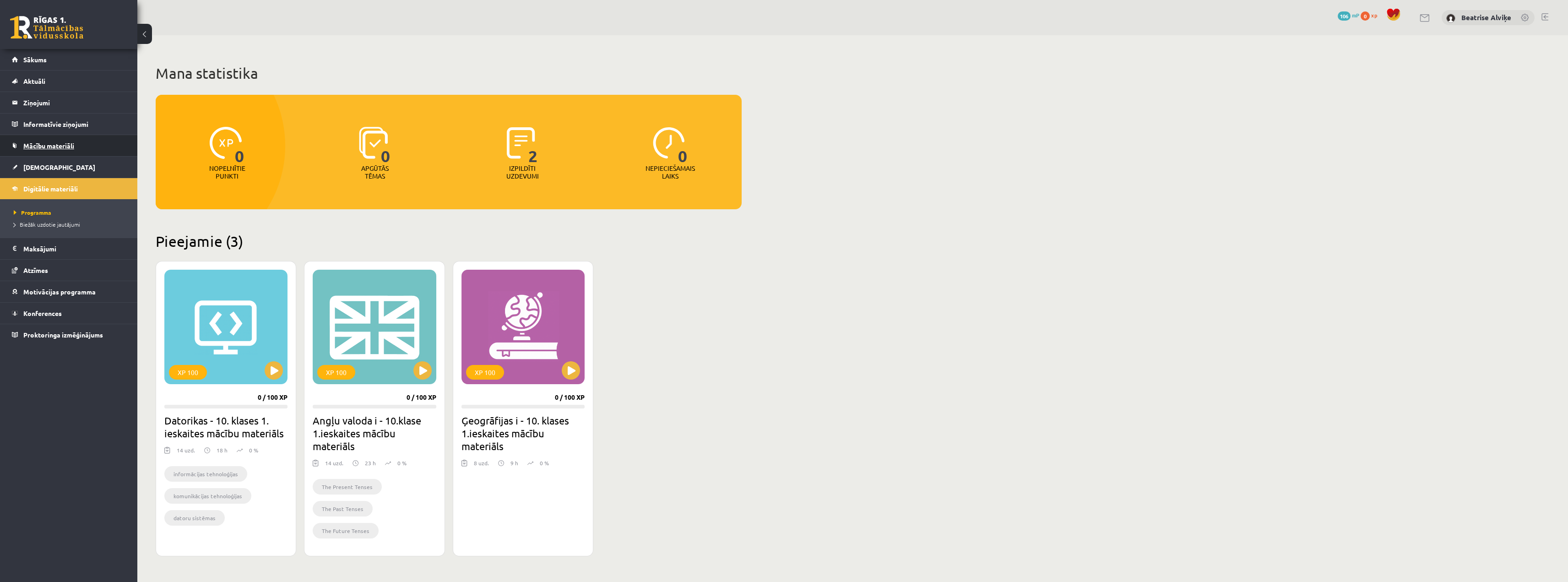
click at [39, 135] on link "Mācību materiāli" at bounding box center [68, 145] width 114 height 21
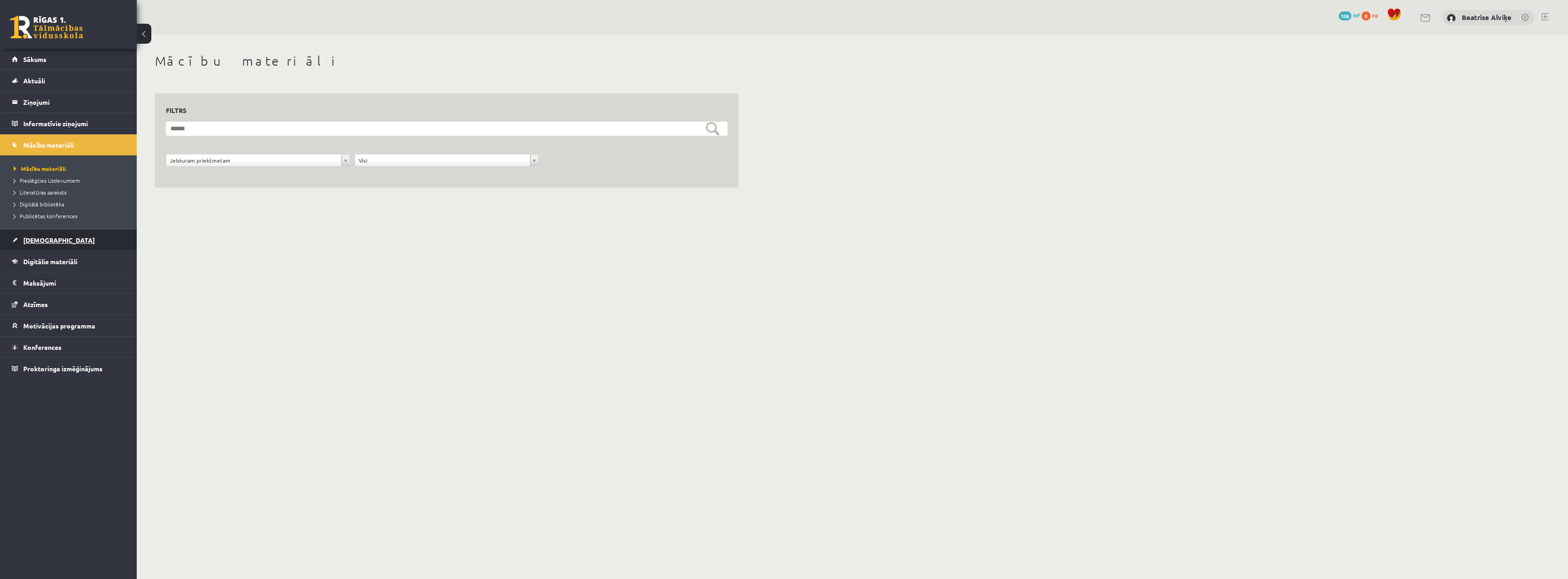
click at [35, 239] on span "[DEMOGRAPHIC_DATA]" at bounding box center [59, 240] width 72 height 8
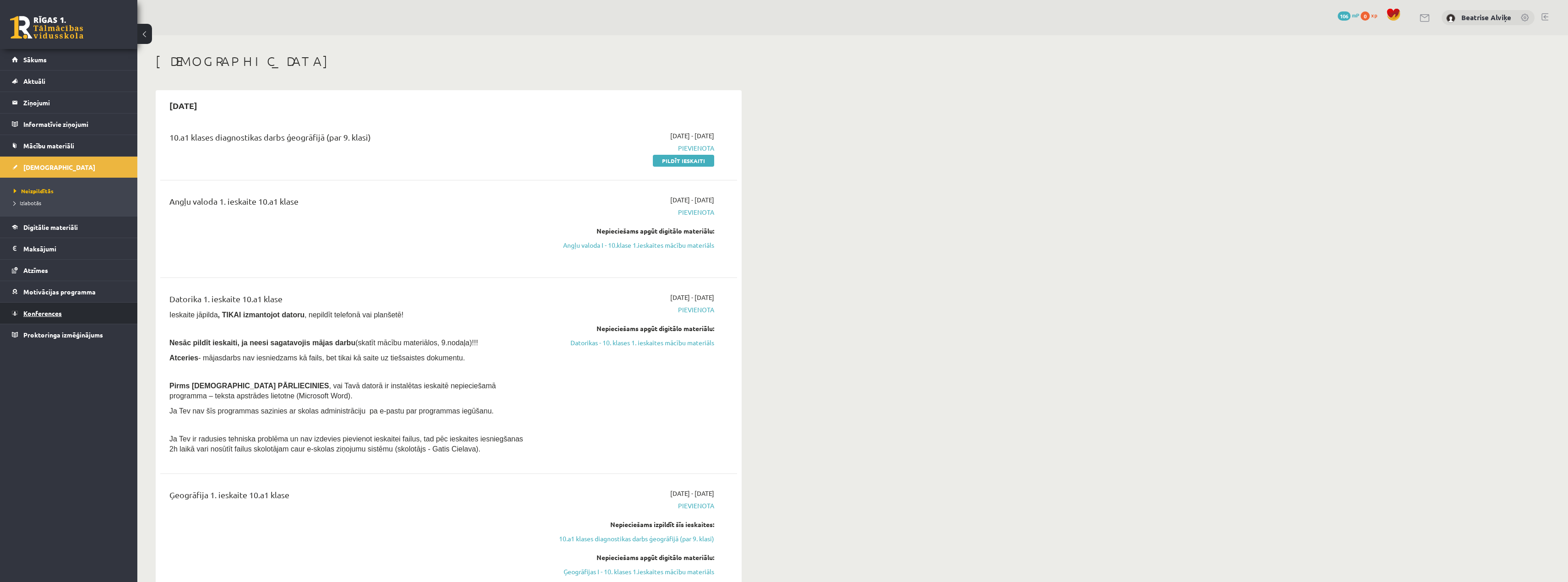
click at [62, 319] on link "Konferences" at bounding box center [68, 313] width 114 height 21
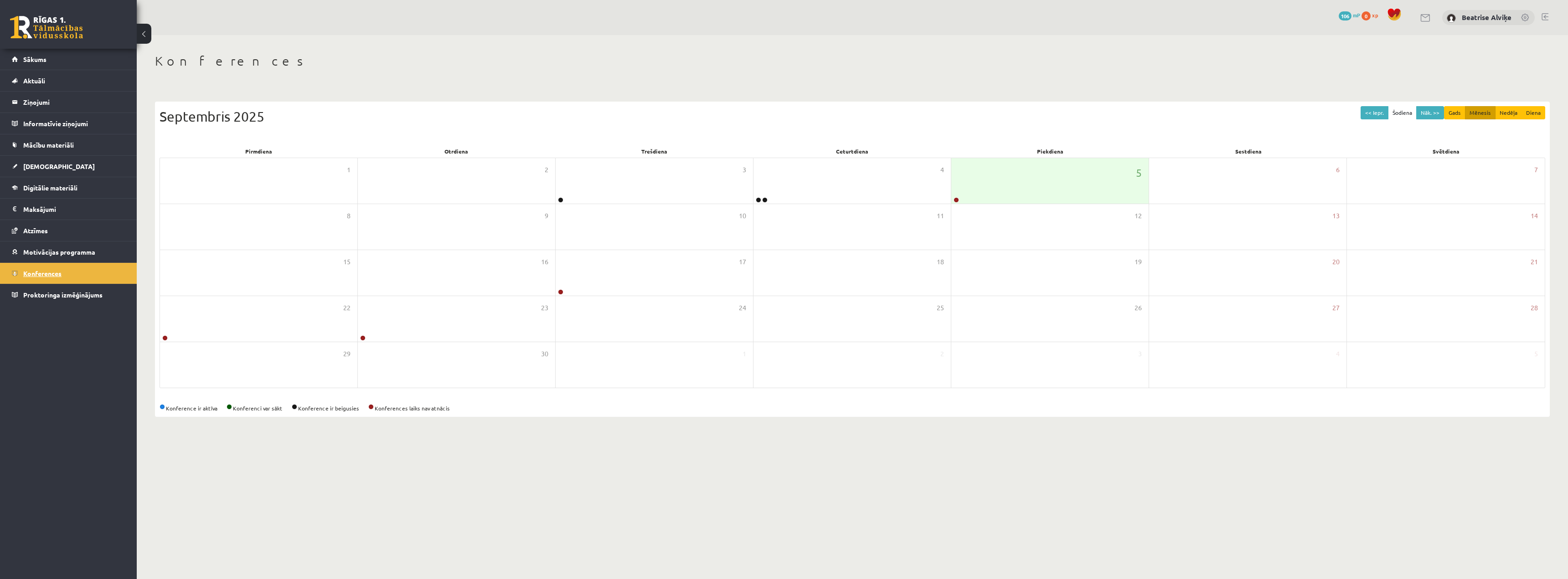
click at [37, 269] on link "Konferences" at bounding box center [68, 273] width 114 height 21
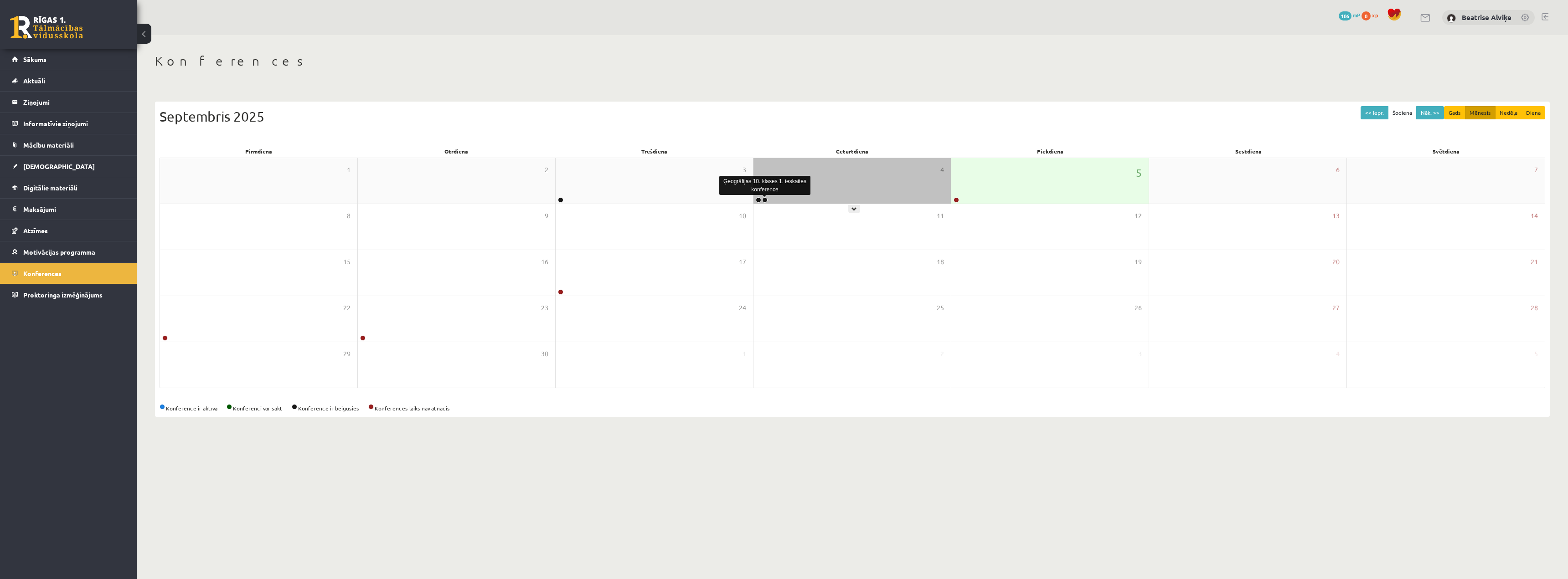
click at [768, 200] on link at bounding box center [765, 199] width 5 height 5
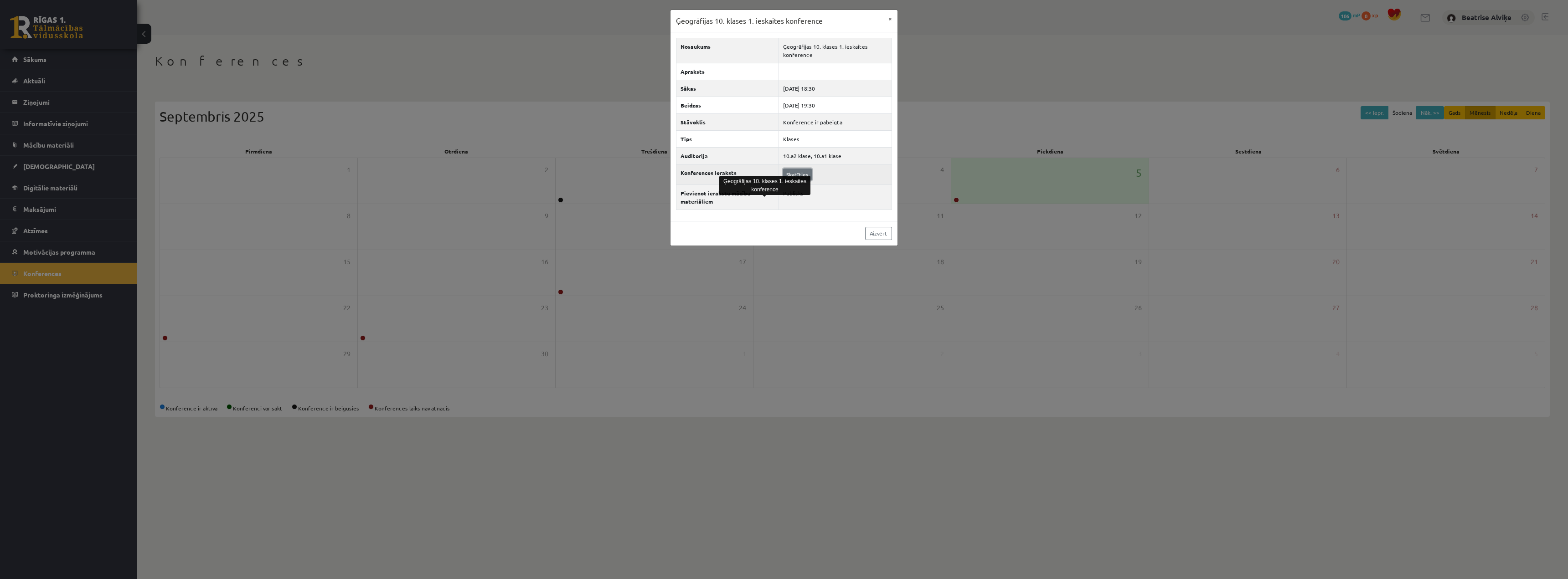
click at [797, 173] on link "Skatīties" at bounding box center [797, 174] width 29 height 12
drag, startPoint x: 773, startPoint y: 364, endPoint x: 475, endPoint y: 369, distance: 298.0
click at [482, 366] on div "Ģeogrāfijas 10. klases 1. ieskaites konference × Nosaukums Ģeogrāfijas 10. klas…" at bounding box center [784, 290] width 1568 height 579
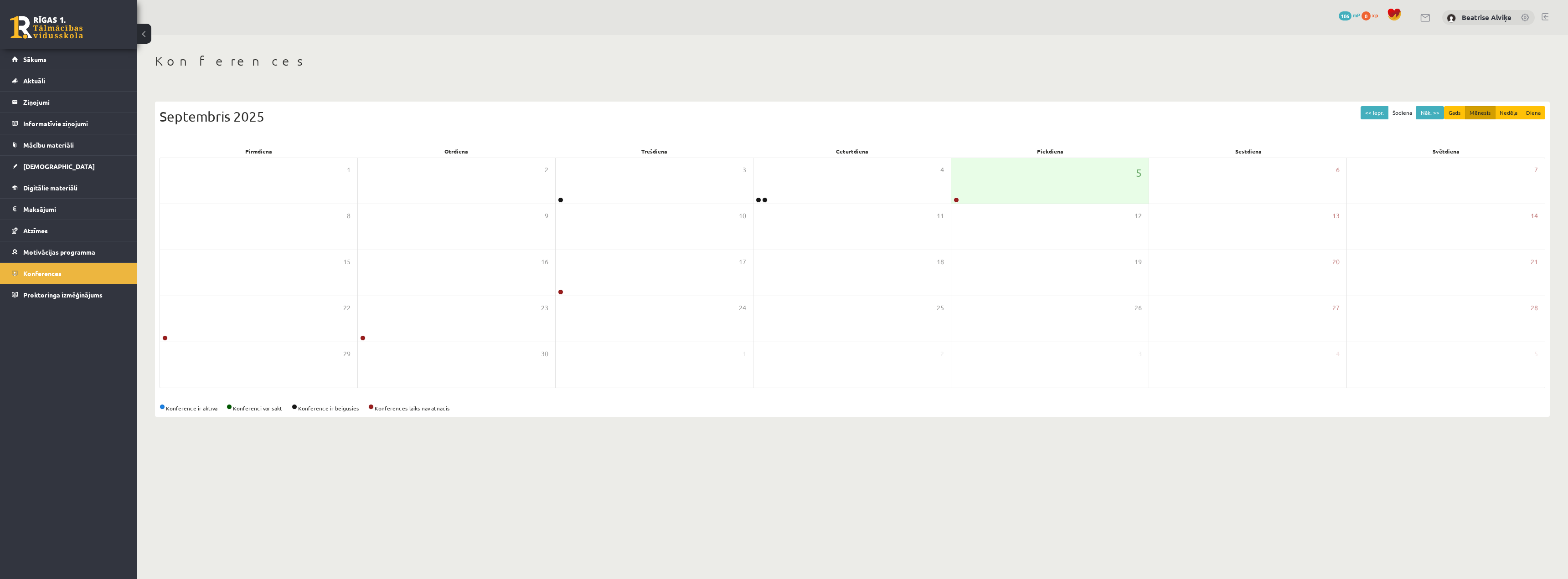
click at [658, 504] on body "0 Dāvanas 106 mP 0 xp Beatrise Alviķe Sākums Aktuāli Kā mācīties eSKOLĀ Kontakt…" at bounding box center [784, 290] width 1568 height 579
click at [59, 148] on span "Mācību materiāli" at bounding box center [48, 144] width 51 height 8
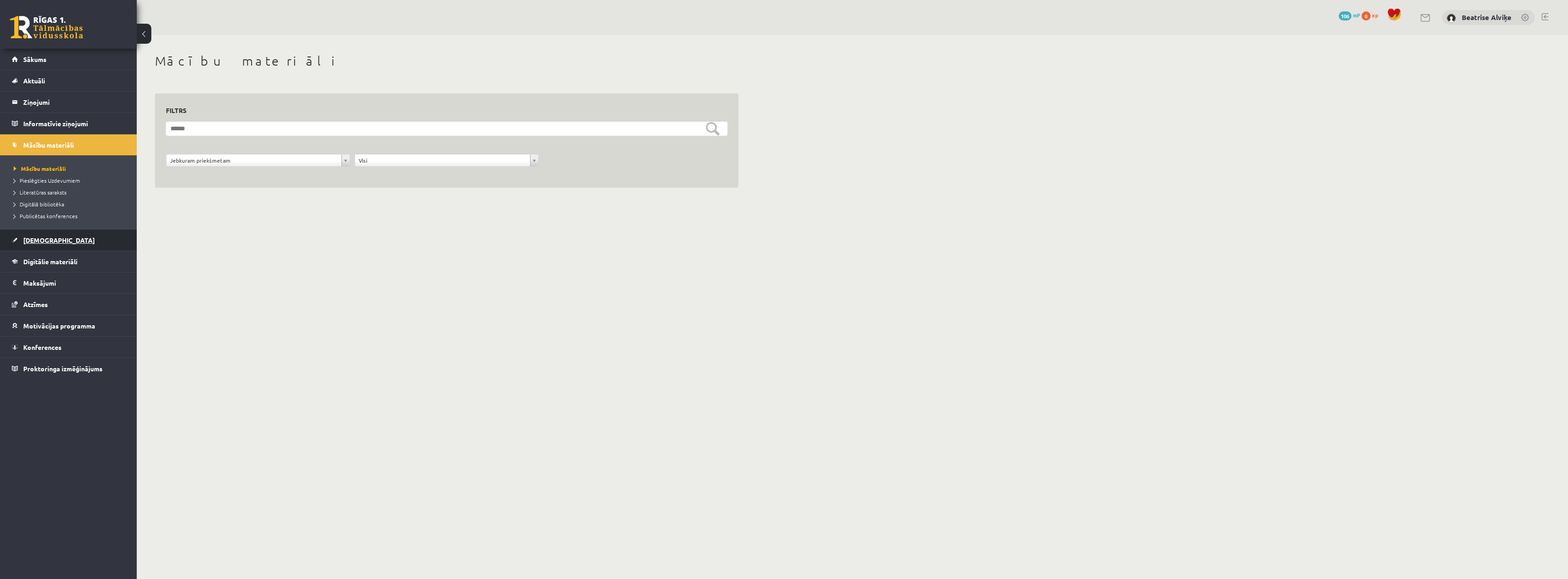
click at [44, 246] on link "[DEMOGRAPHIC_DATA]" at bounding box center [68, 240] width 114 height 21
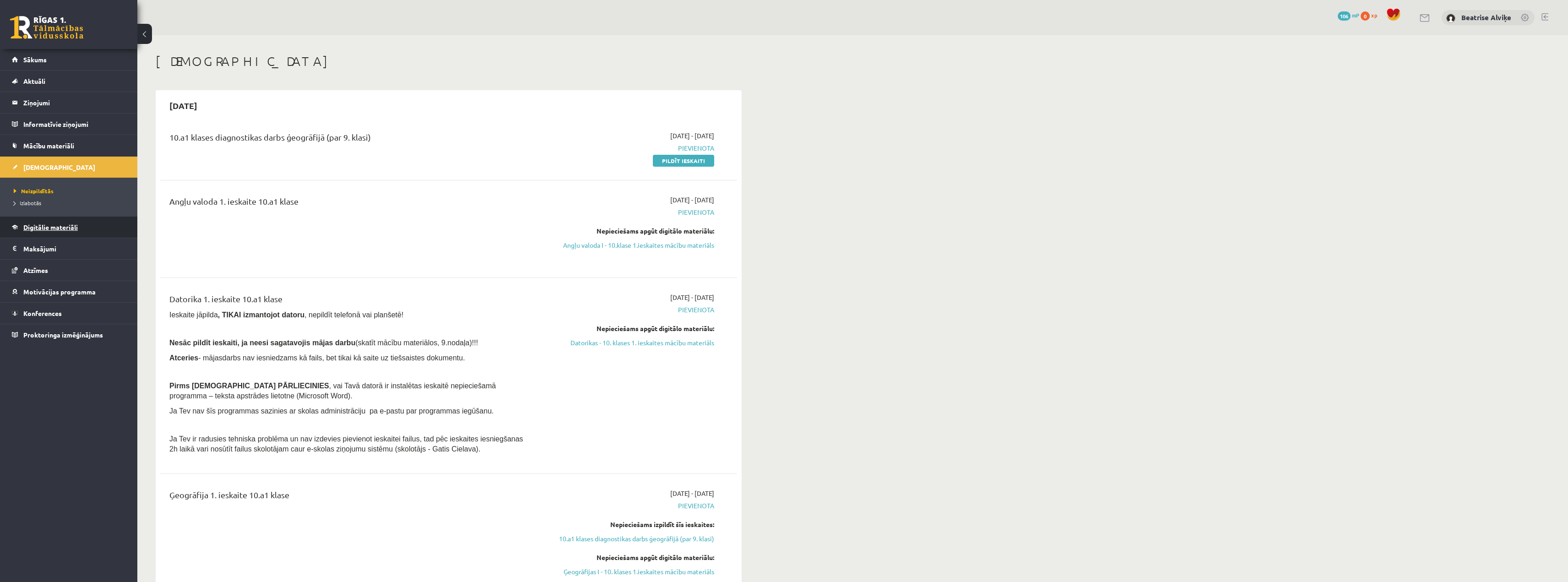
click at [72, 227] on span "Digitālie materiāli" at bounding box center [51, 227] width 54 height 8
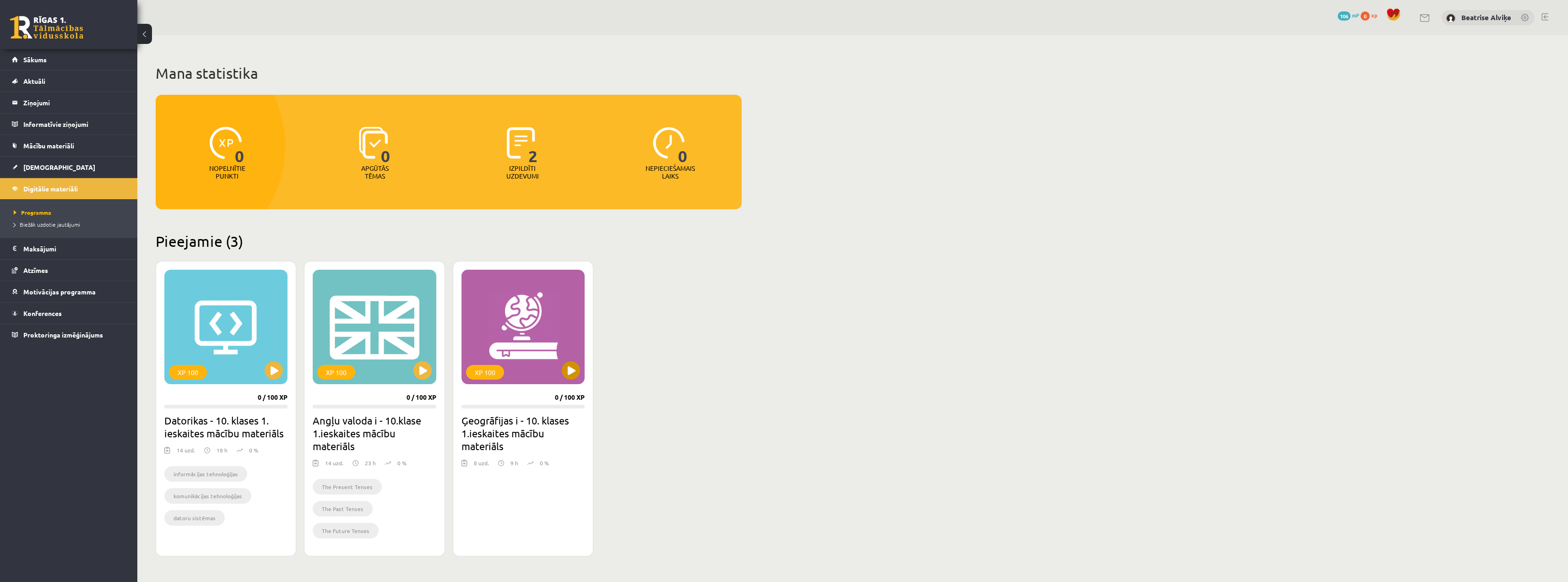
click at [544, 335] on div "XP 100" at bounding box center [523, 326] width 123 height 114
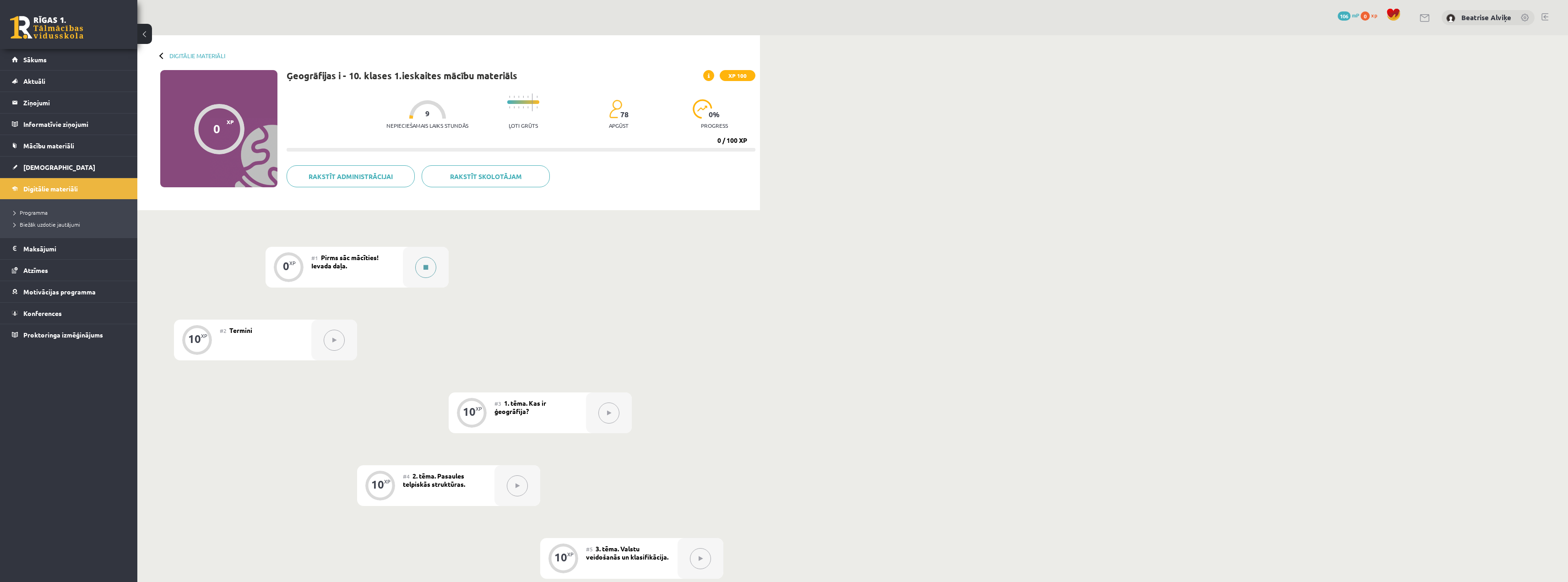
click at [424, 273] on button at bounding box center [425, 267] width 21 height 21
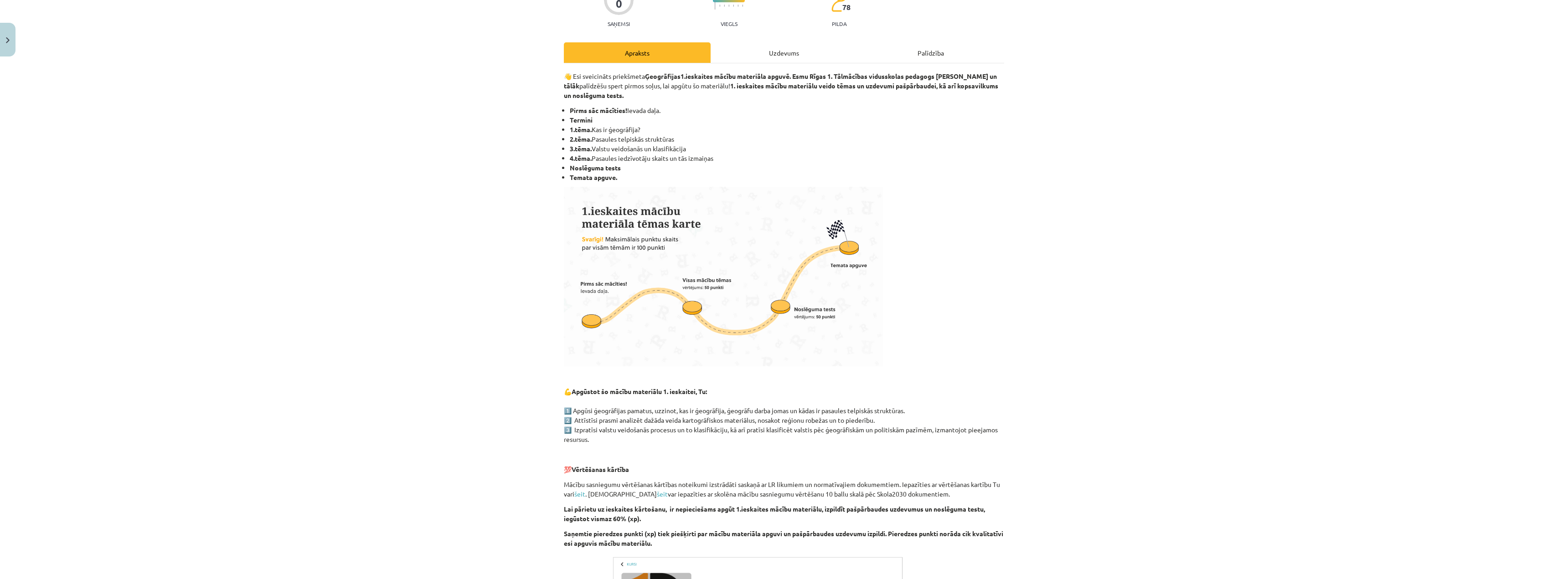
scroll to position [91, 0]
click at [788, 54] on div "Uzdevums" at bounding box center [784, 53] width 147 height 21
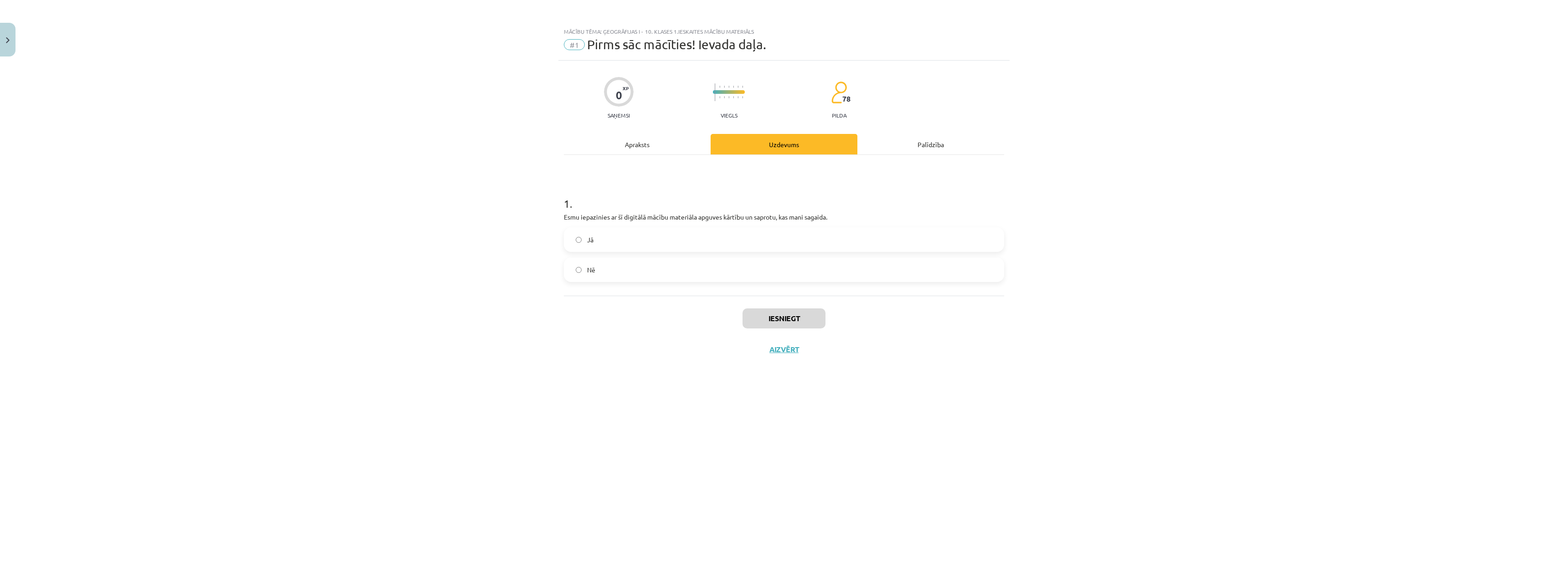
click at [659, 144] on div "Apraksts" at bounding box center [637, 144] width 147 height 21
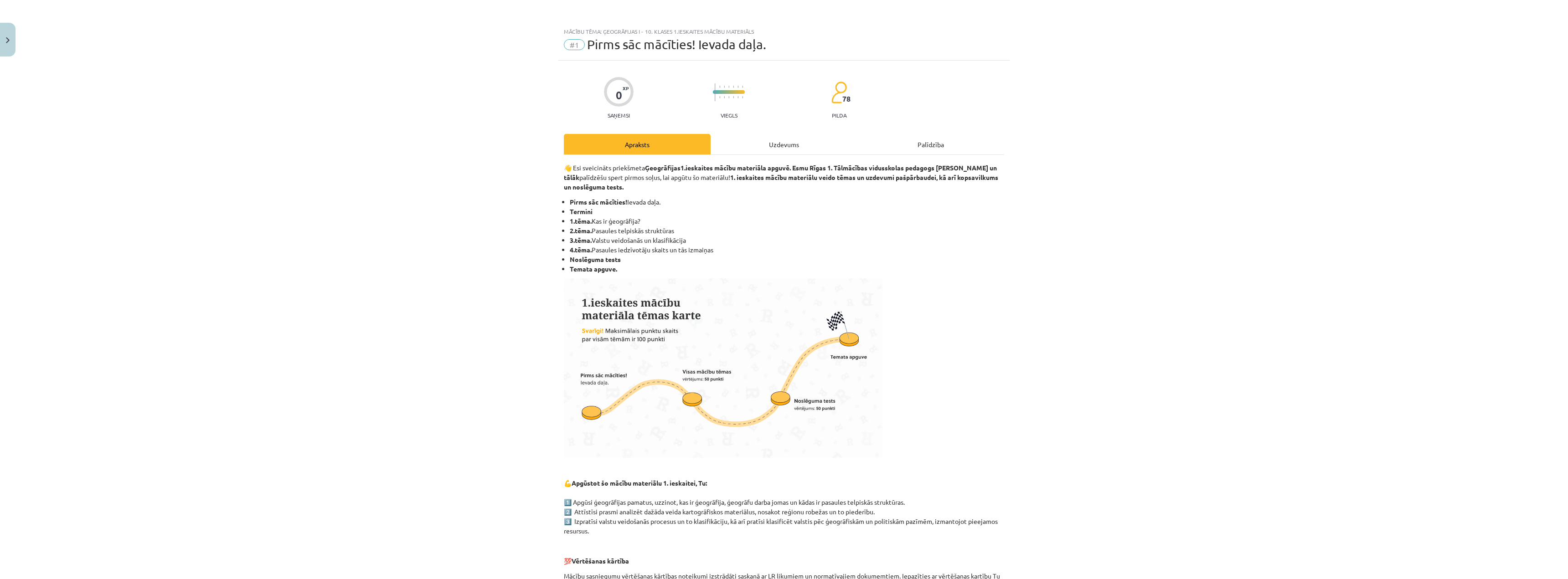
click at [769, 144] on div "Uzdevums" at bounding box center [784, 144] width 147 height 21
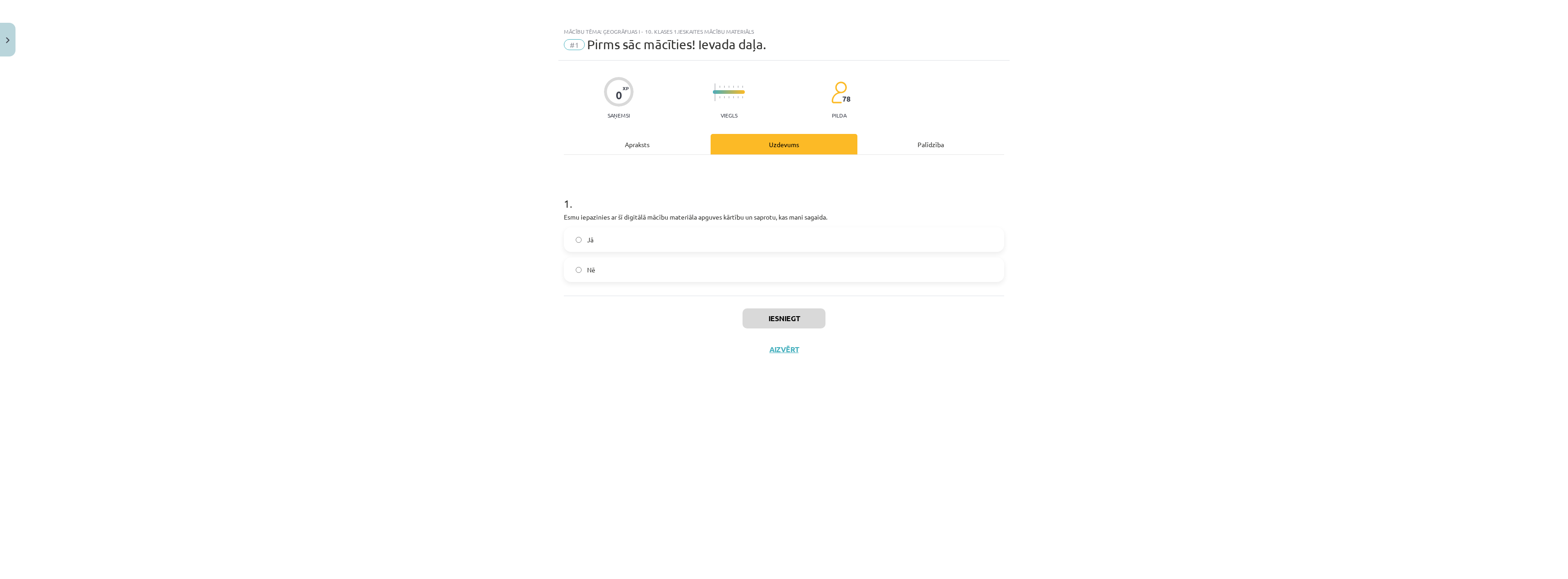
click at [588, 237] on span "Jā" at bounding box center [590, 240] width 7 height 10
click at [761, 317] on button "Iesniegt" at bounding box center [784, 318] width 83 height 20
click at [785, 380] on button "Aizvērt" at bounding box center [784, 379] width 34 height 9
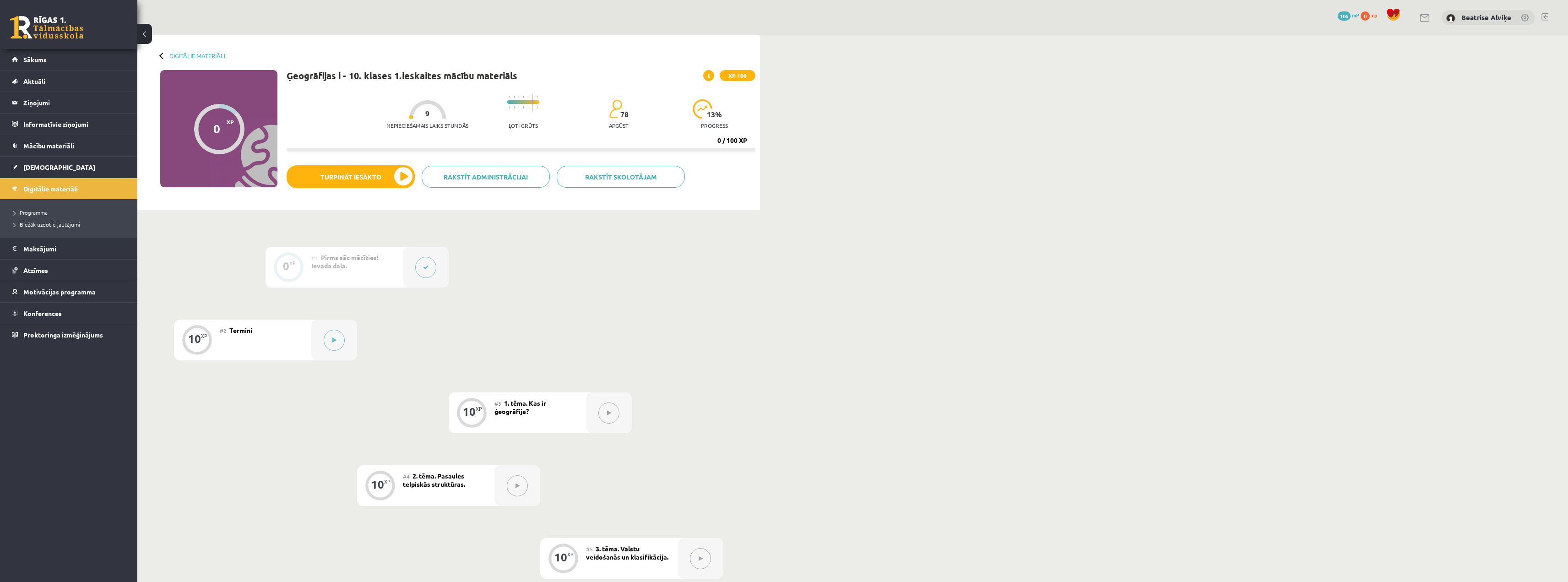
click at [365, 278] on div "#1 Pirms sāc mācīties! Ievada daļa." at bounding box center [357, 267] width 91 height 41
click at [432, 273] on button at bounding box center [425, 267] width 21 height 21
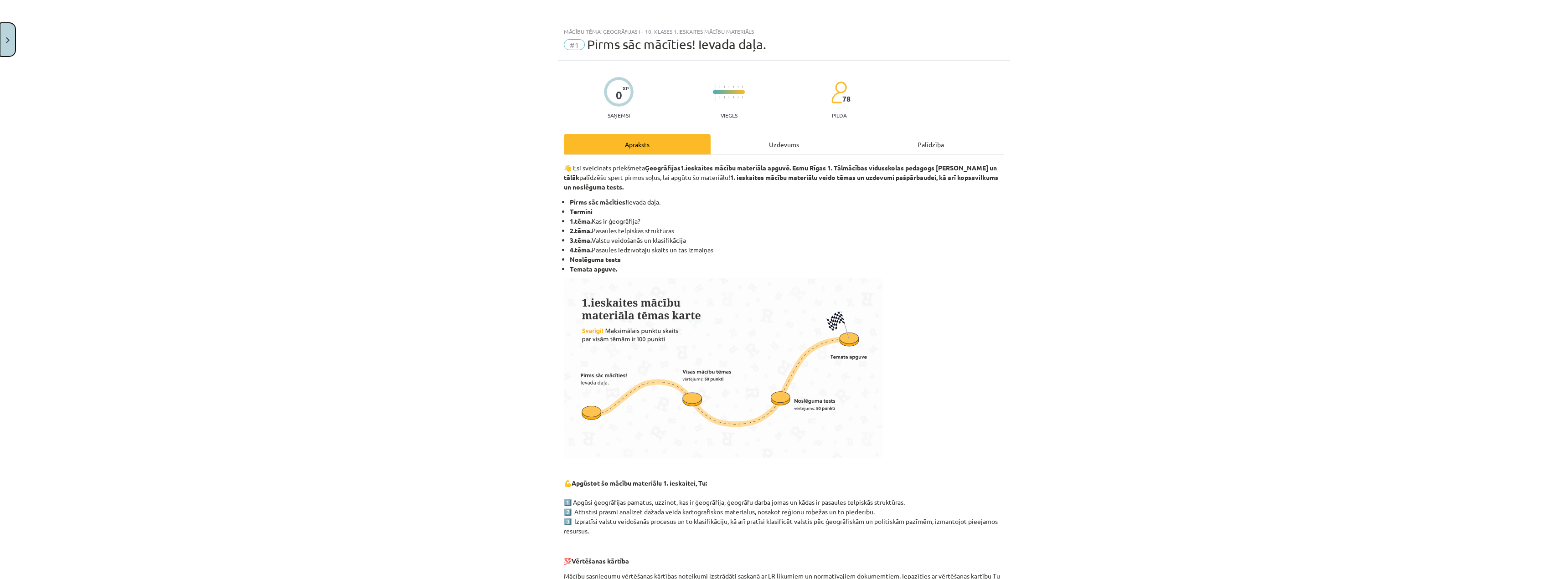
click at [5, 37] on button "Close" at bounding box center [7, 40] width 15 height 34
click at [601, 248] on div "Mācību tēma: Ģeogrāfijas i - 10. klases 1.ieskaites mācību materiāls #1 Pirms s…" at bounding box center [784, 290] width 1568 height 579
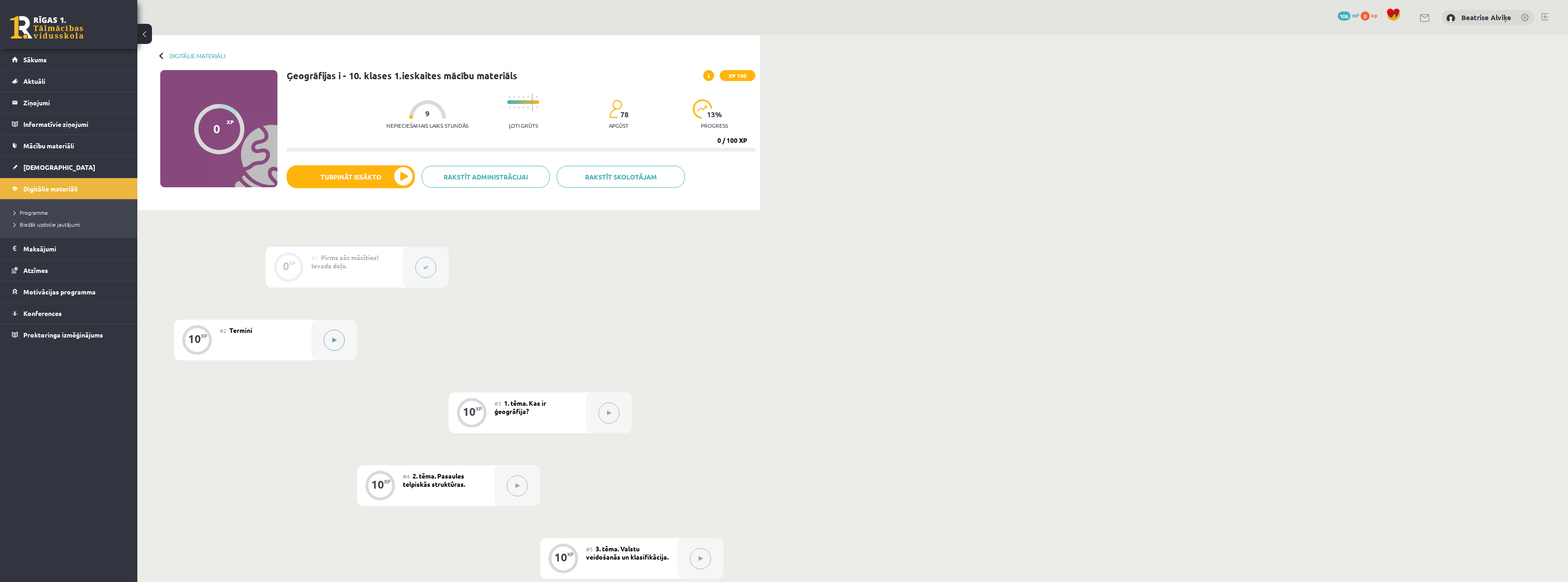
click at [336, 340] on button at bounding box center [334, 340] width 21 height 21
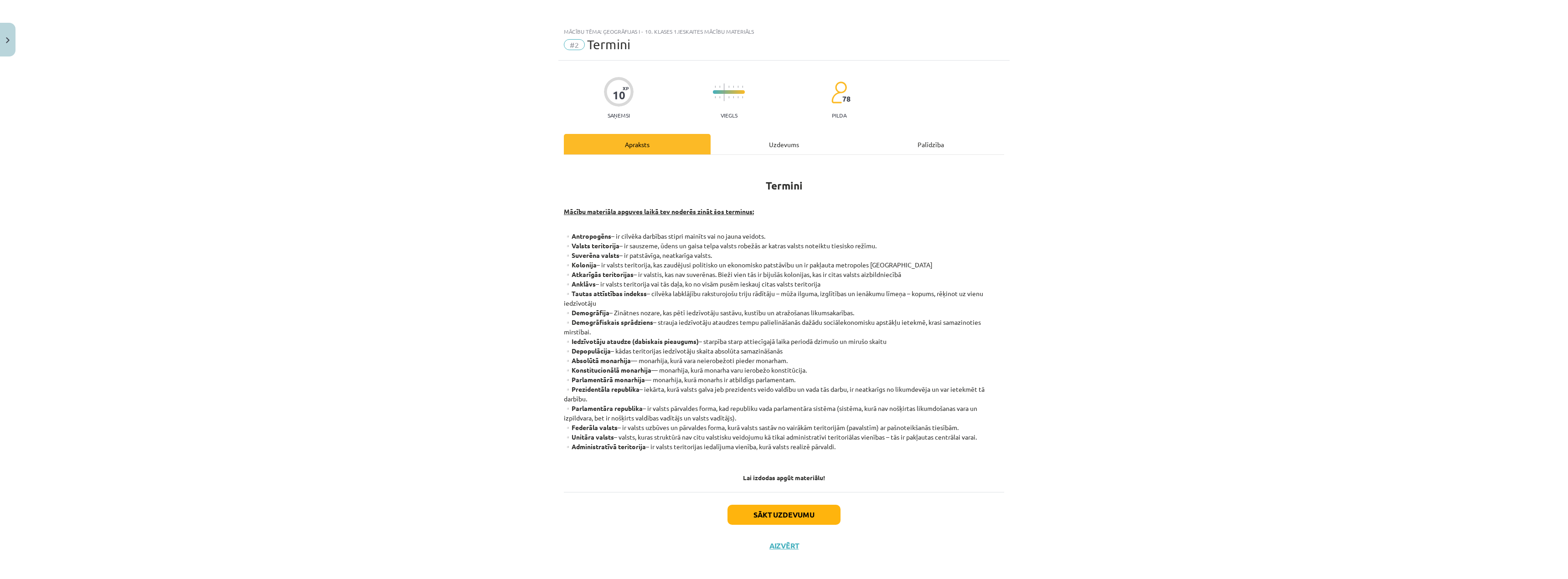
scroll to position [4, 0]
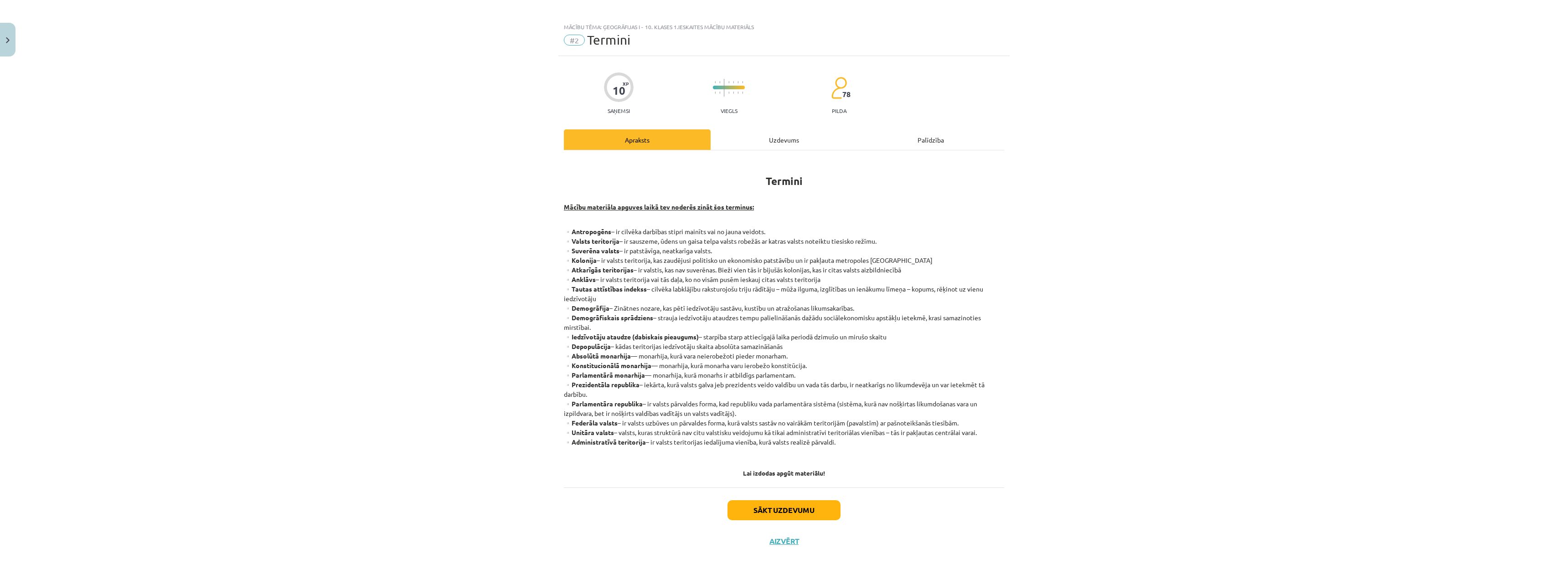
click at [760, 151] on div "Termini Mācību materiāla apguves laikā tev noderēs zināt šos terminus: ▫️Antrop…" at bounding box center [784, 319] width 441 height 337
click at [768, 144] on div "Uzdevums" at bounding box center [784, 140] width 147 height 21
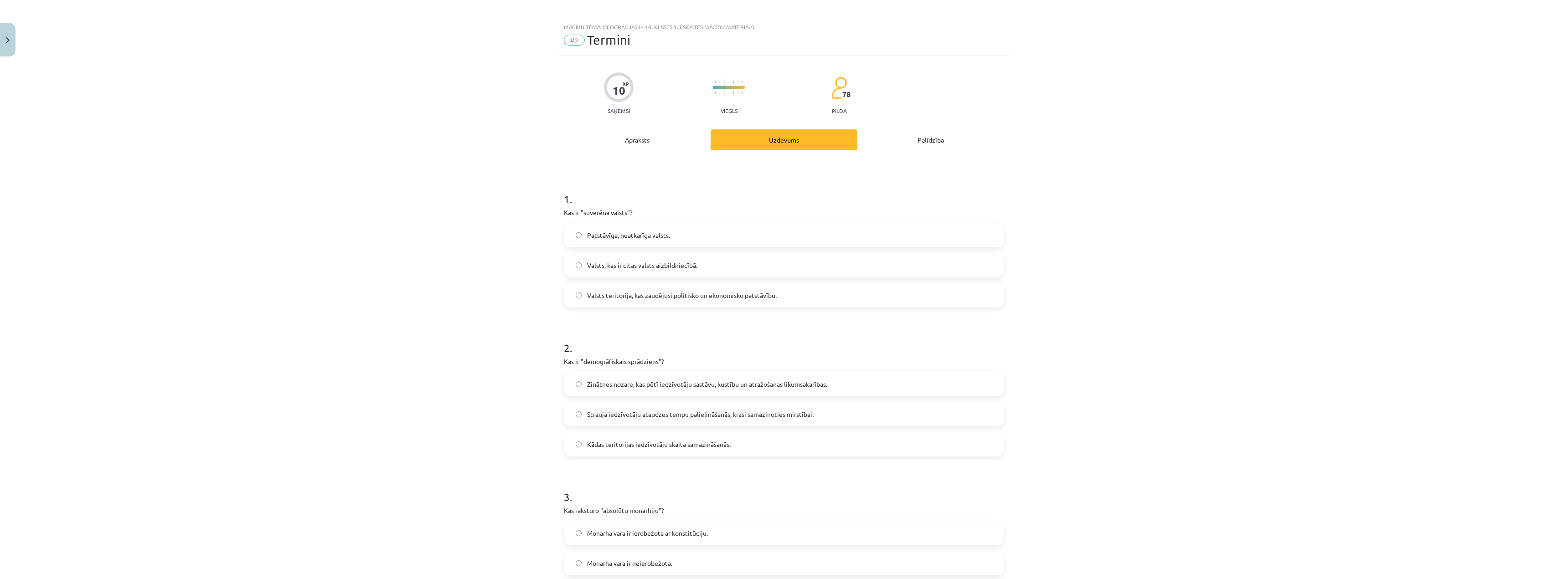
click at [666, 144] on div "Apraksts" at bounding box center [637, 140] width 147 height 21
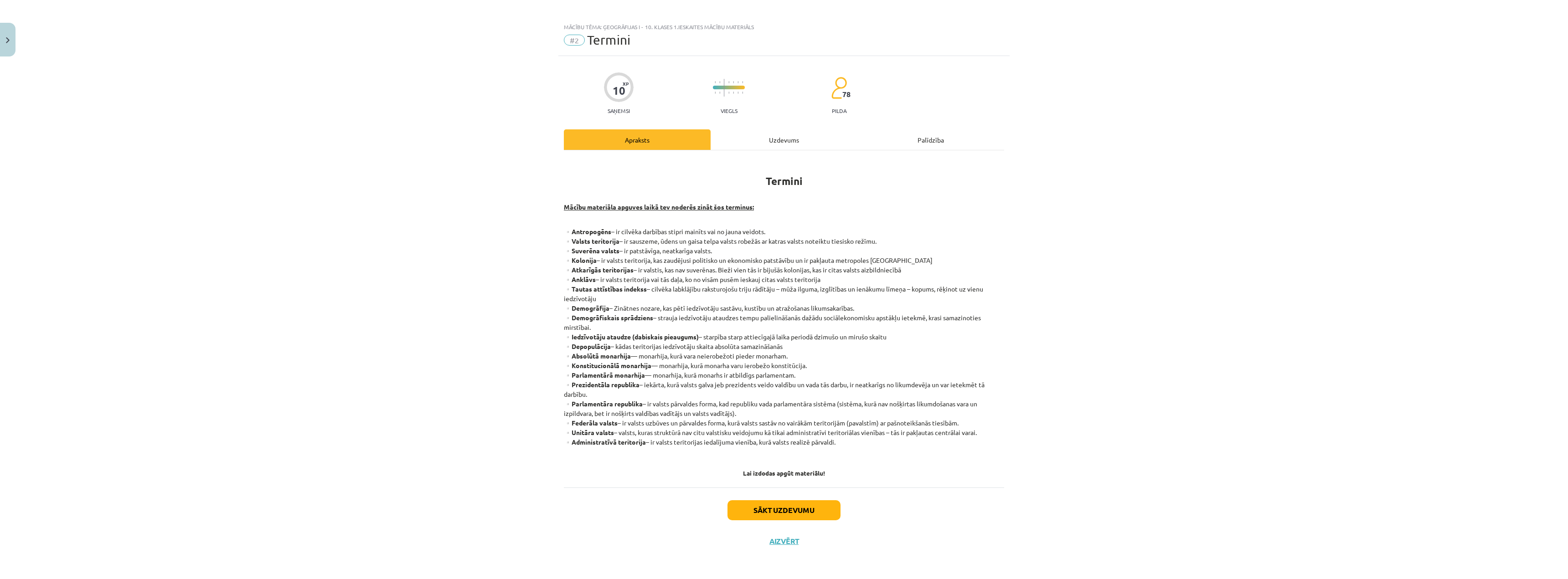
drag, startPoint x: 737, startPoint y: 136, endPoint x: 726, endPoint y: 136, distance: 11.0
click at [726, 136] on div "Uzdevums" at bounding box center [784, 140] width 147 height 21
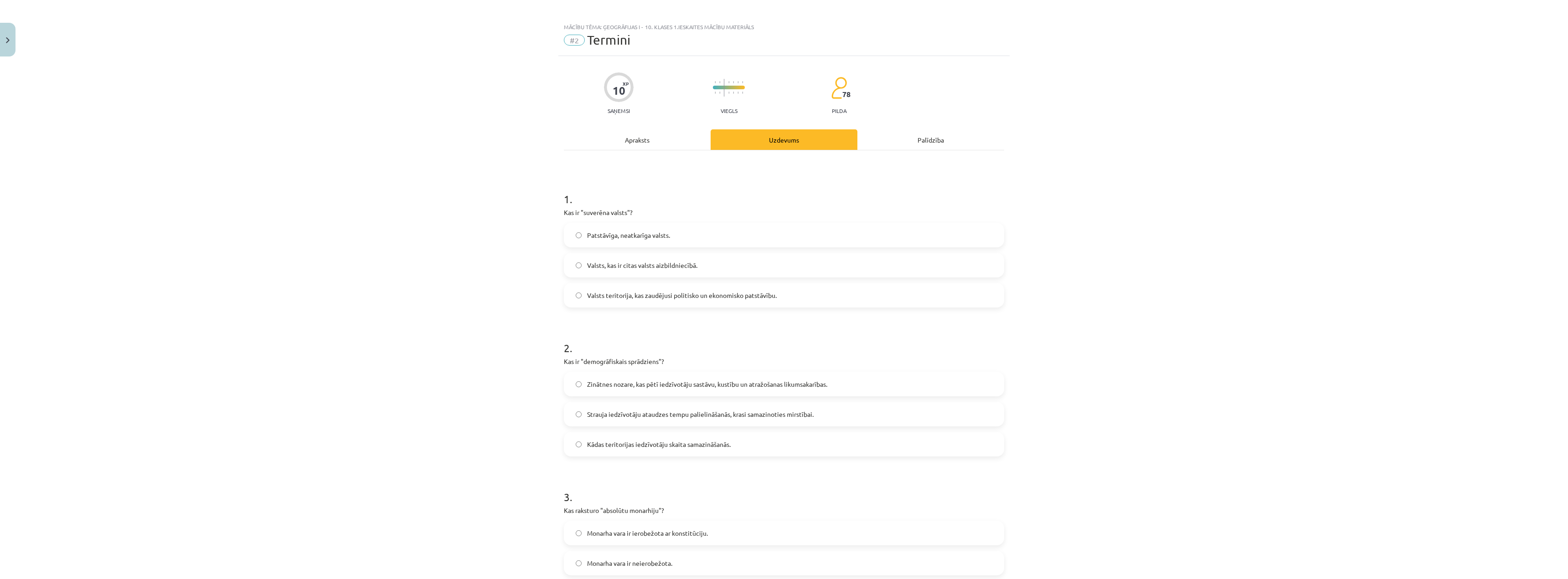
click at [726, 136] on div "Uzdevums" at bounding box center [784, 140] width 147 height 21
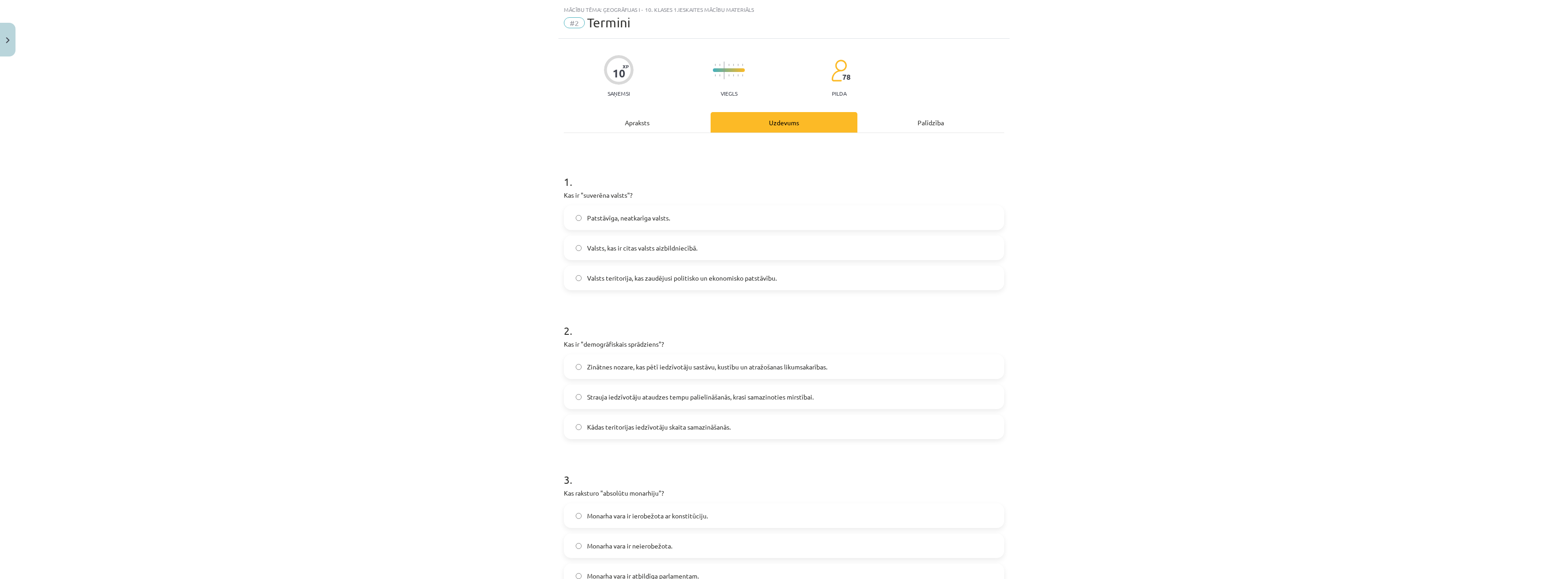
scroll to position [23, 0]
click at [642, 116] on div "Apraksts" at bounding box center [637, 122] width 147 height 21
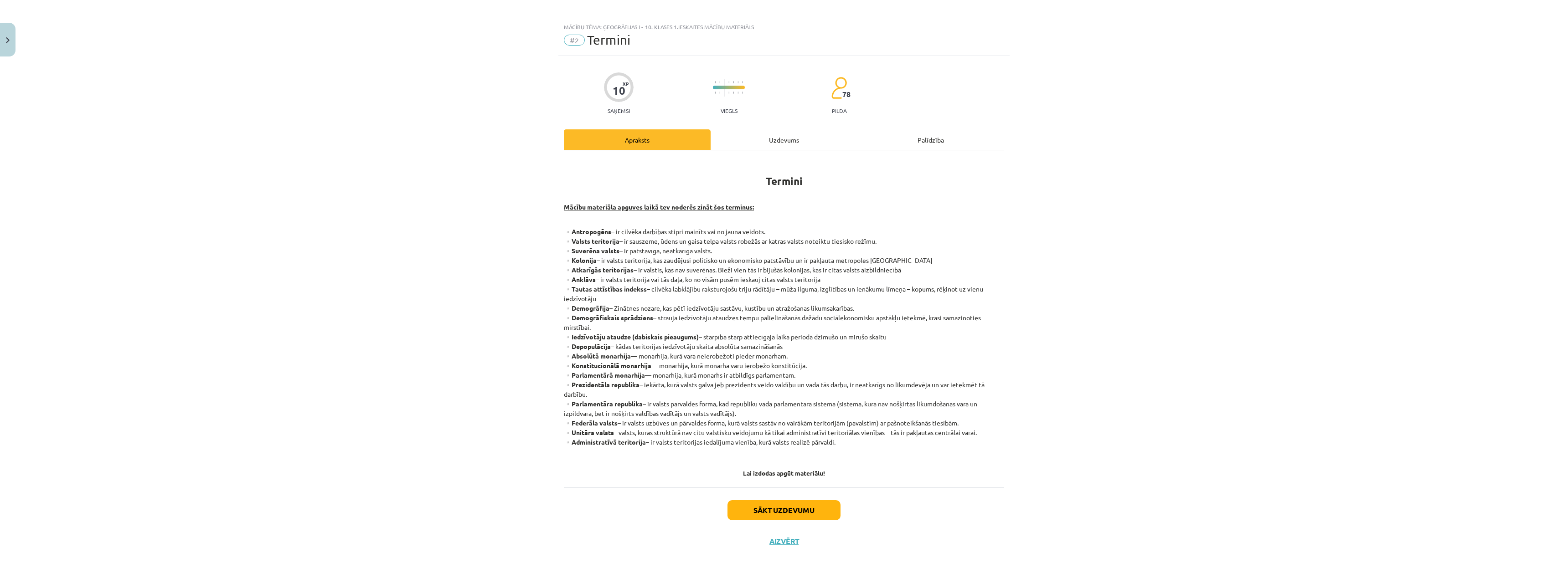
click at [1281, 223] on div "Mācību tēma: Ģeogrāfijas i - 10. klases 1.ieskaites mācību materiāls #2 Termini…" at bounding box center [784, 290] width 1568 height 579
